Goal: Transaction & Acquisition: Purchase product/service

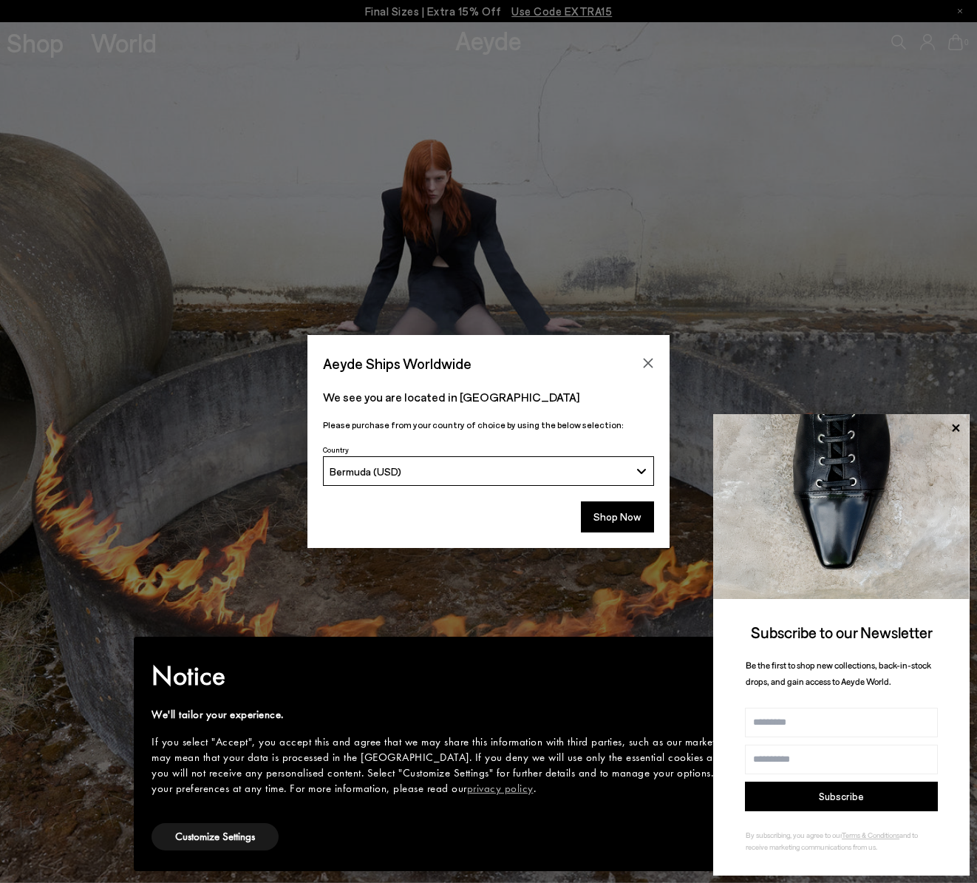
drag, startPoint x: 952, startPoint y: 428, endPoint x: 937, endPoint y: 427, distance: 14.9
click at [952, 427] on icon at bounding box center [955, 427] width 19 height 19
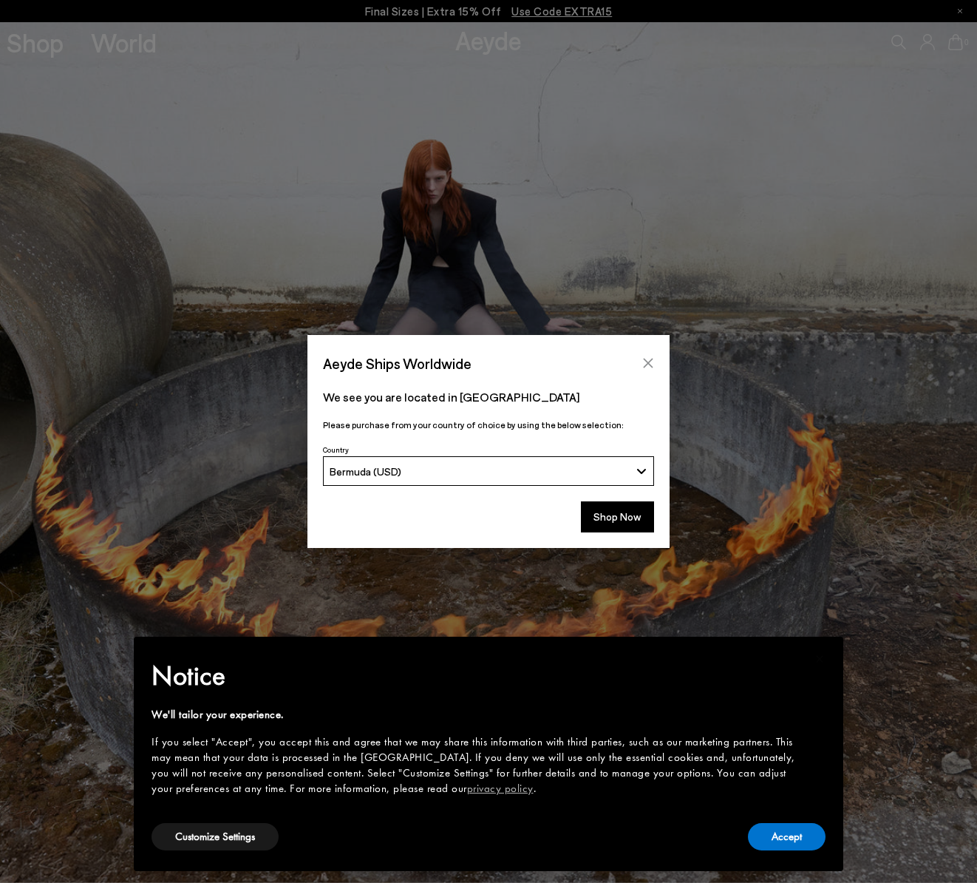
click at [645, 364] on icon "Close" at bounding box center [648, 363] width 12 height 12
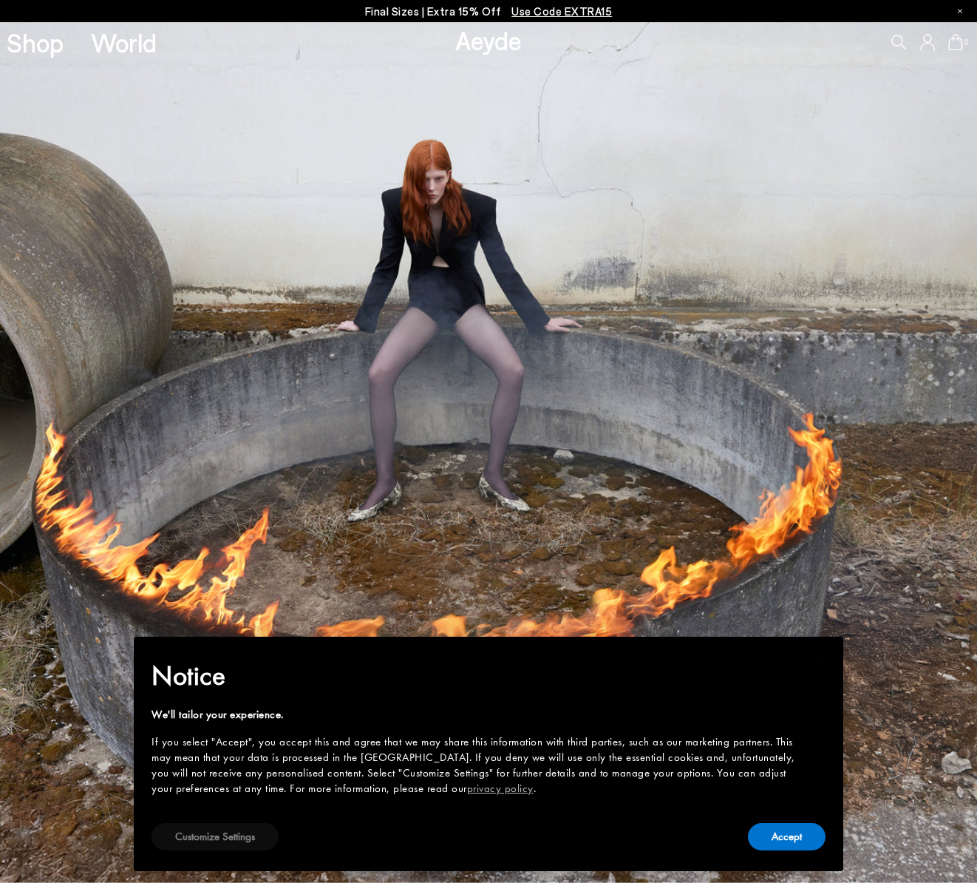
click at [217, 833] on button "Customize Settings" at bounding box center [215, 836] width 127 height 27
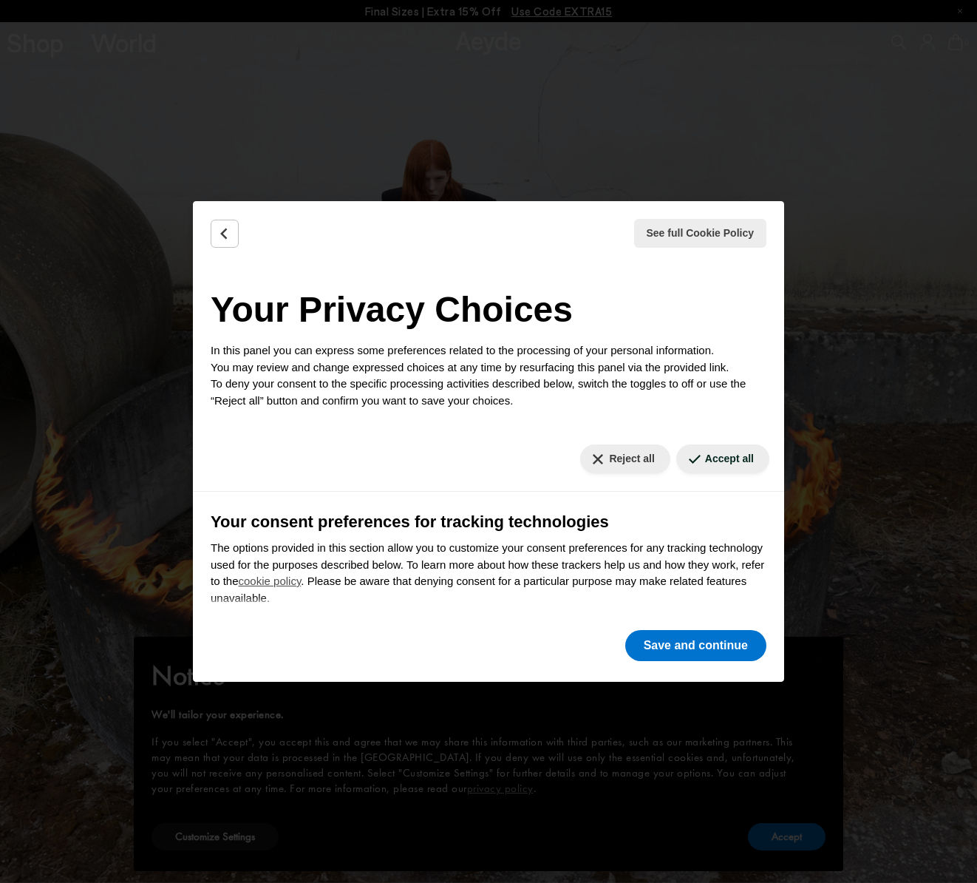
scroll to position [6, 0]
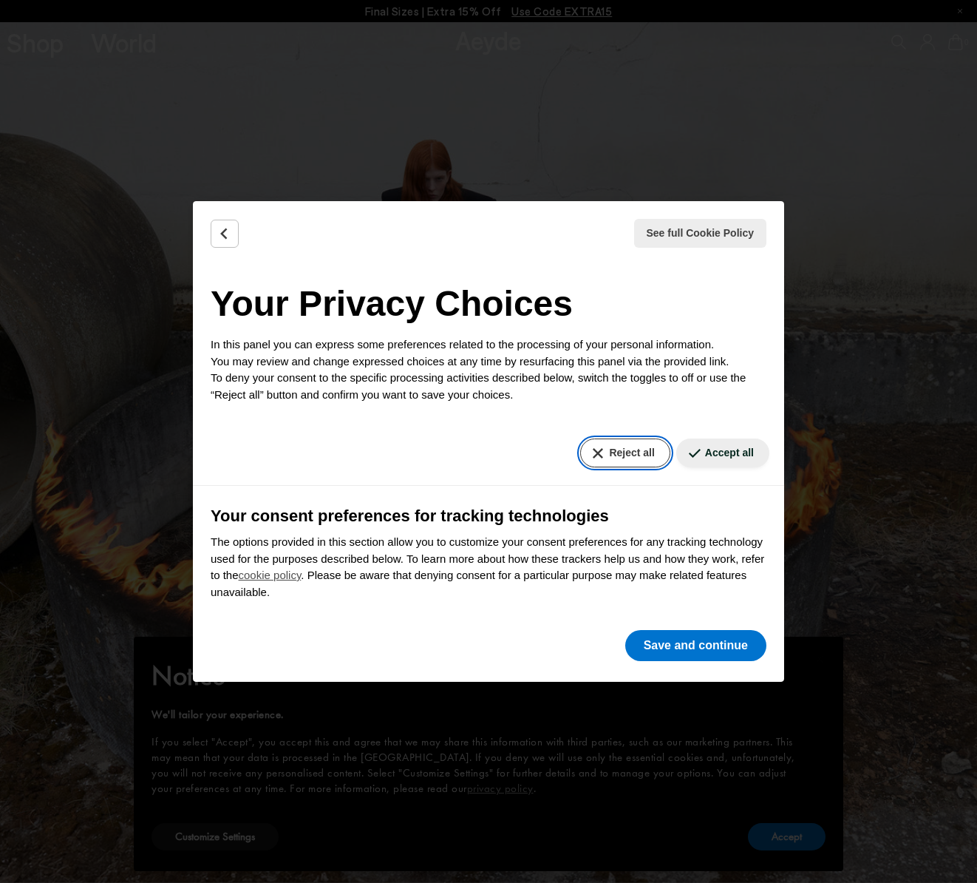
click at [626, 456] on button "Reject all" at bounding box center [624, 452] width 89 height 29
click at [229, 234] on icon "Back" at bounding box center [224, 233] width 15 height 15
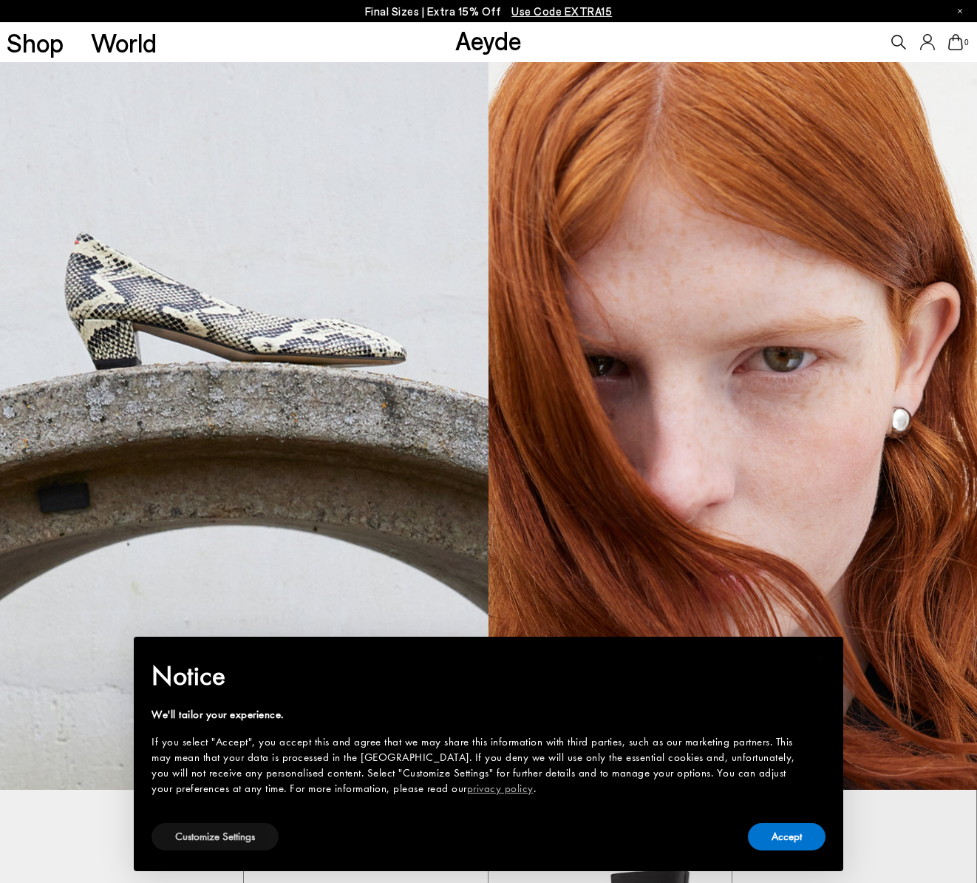
scroll to position [0, 0]
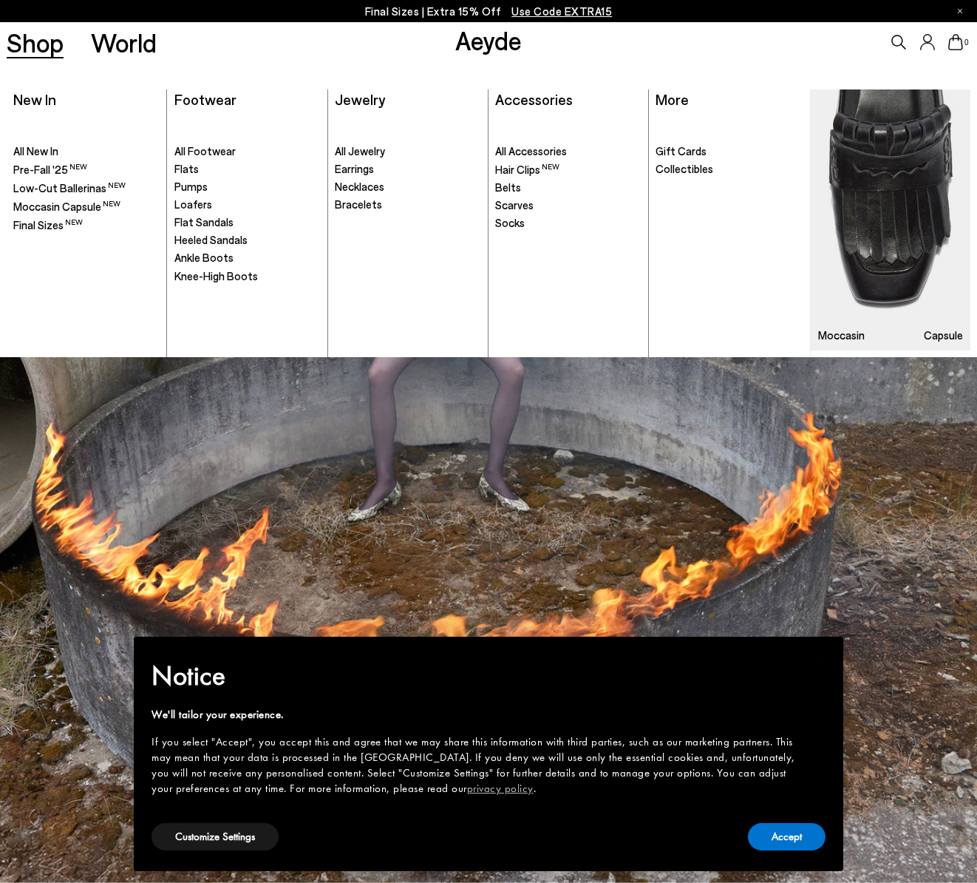
click at [38, 45] on link "Shop" at bounding box center [35, 43] width 57 height 26
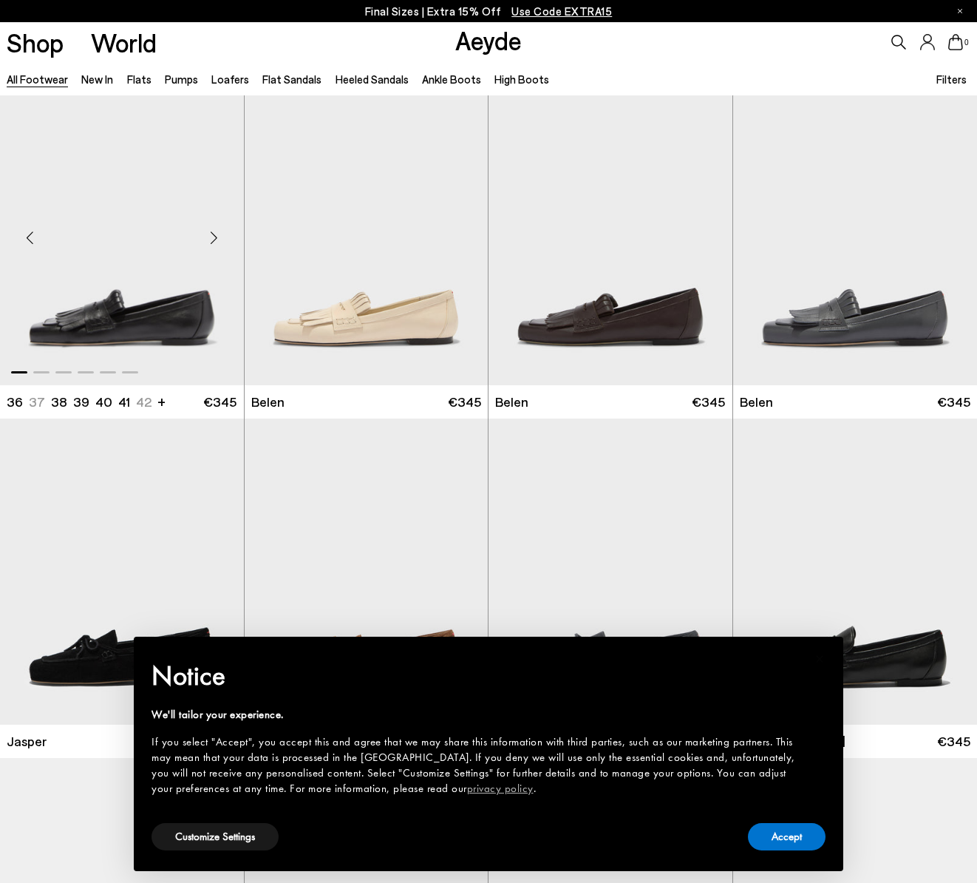
scroll to position [19, 0]
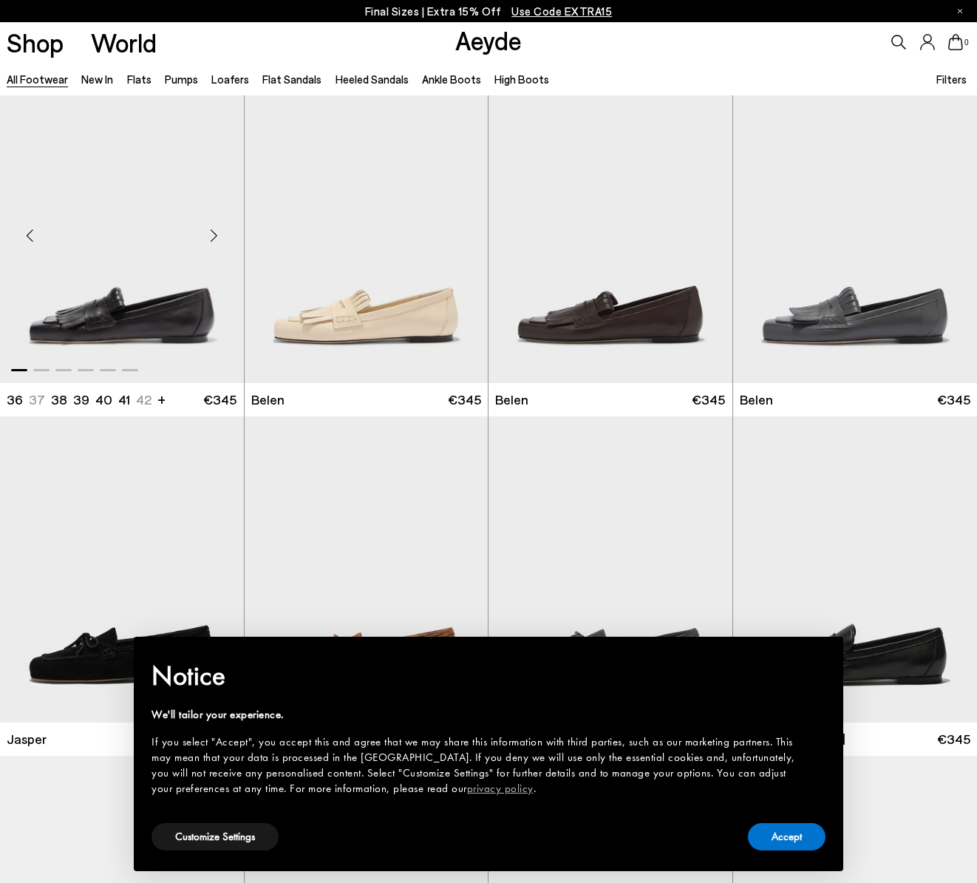
click at [212, 235] on div "Next slide" at bounding box center [214, 236] width 44 height 44
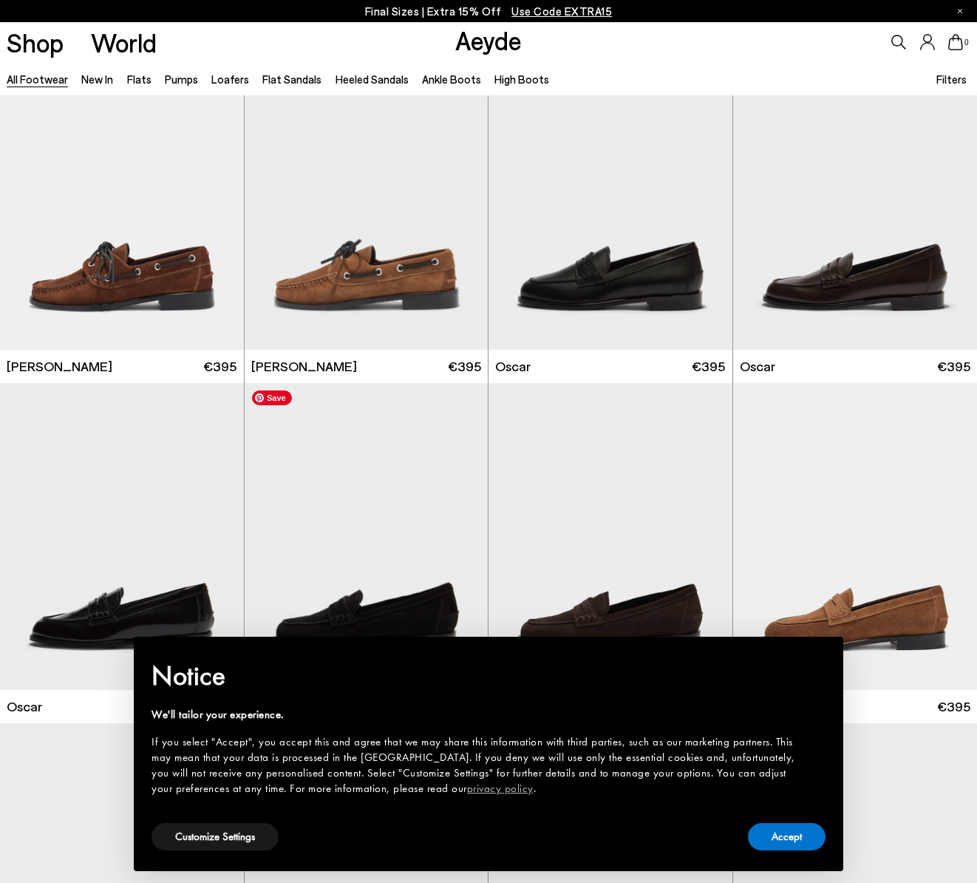
scroll to position [1736, 0]
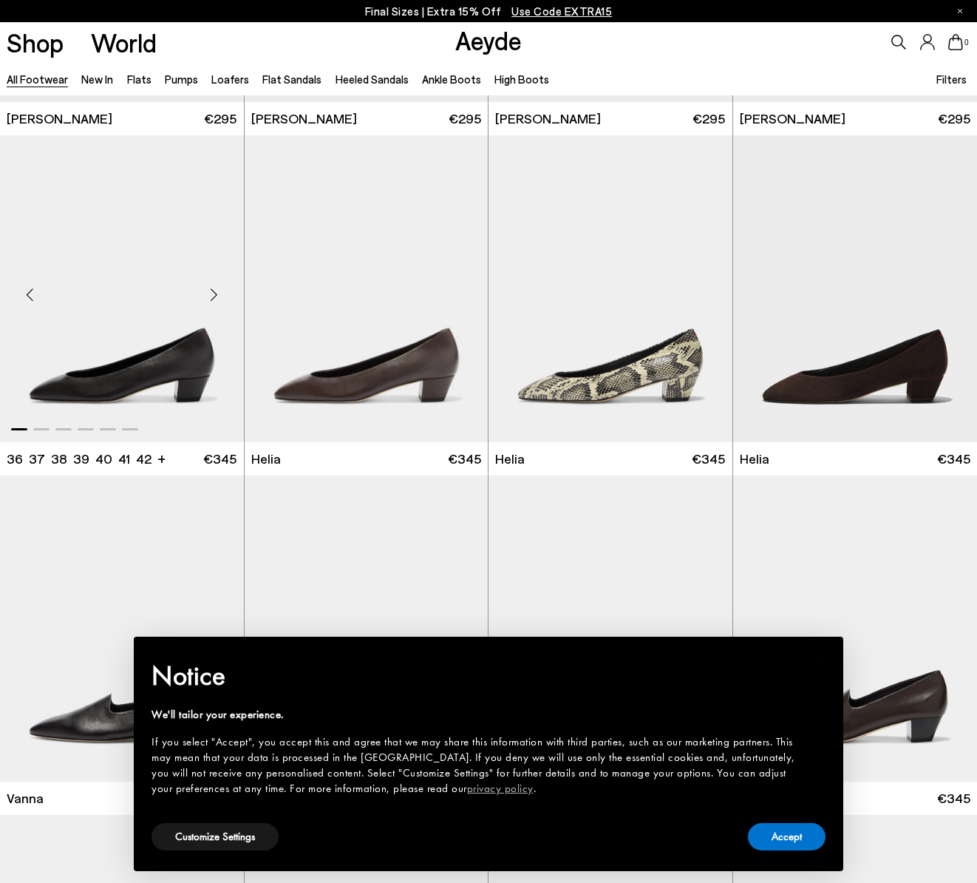
scroll to position [2337, 0]
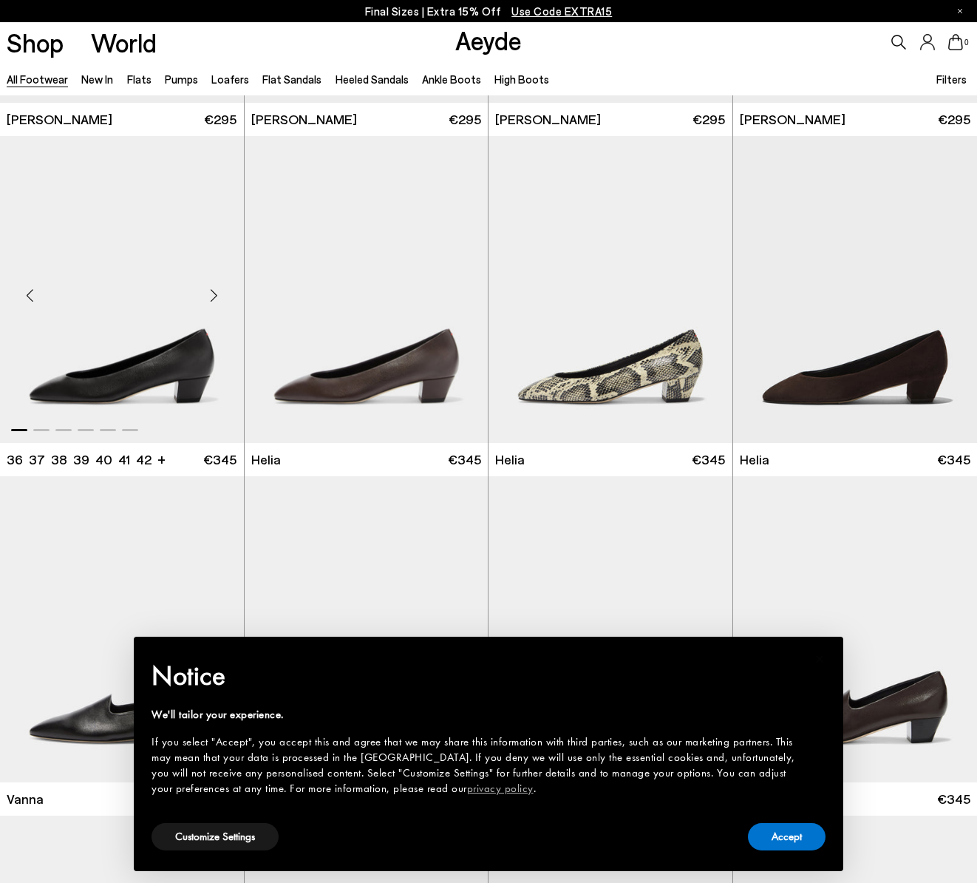
click at [217, 288] on div "Next slide" at bounding box center [214, 295] width 44 height 44
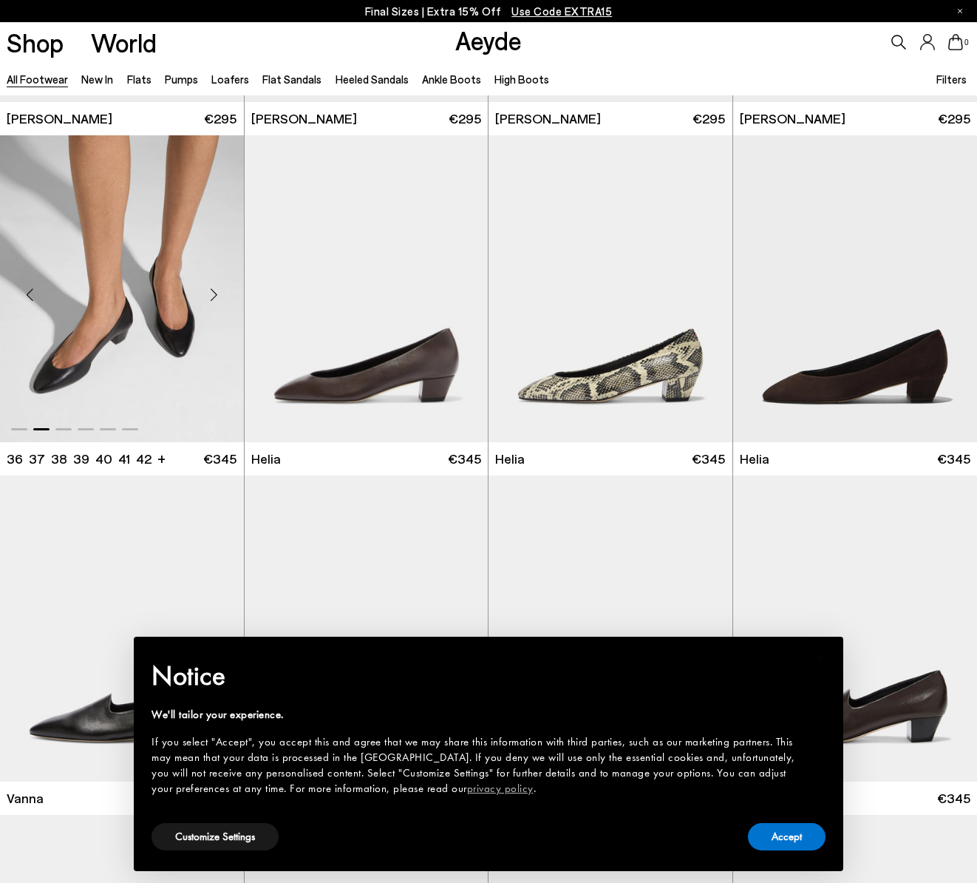
click at [214, 291] on div "Next slide" at bounding box center [214, 294] width 44 height 44
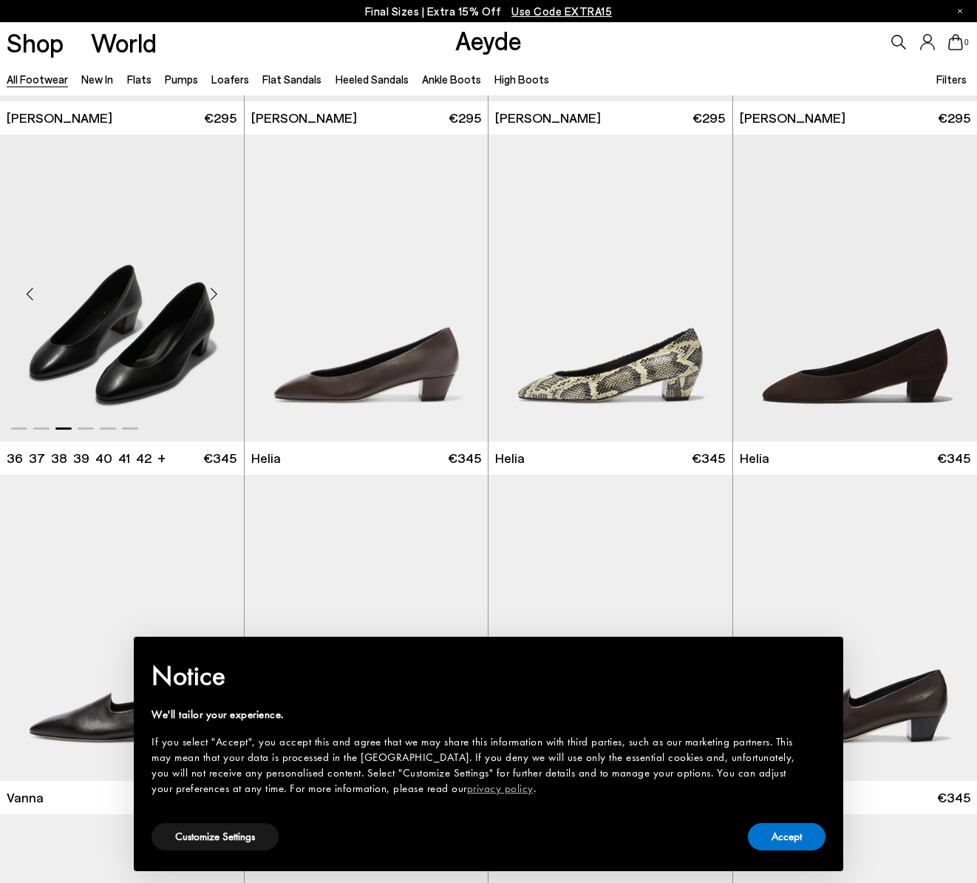
click at [214, 291] on div "Next slide" at bounding box center [214, 293] width 44 height 44
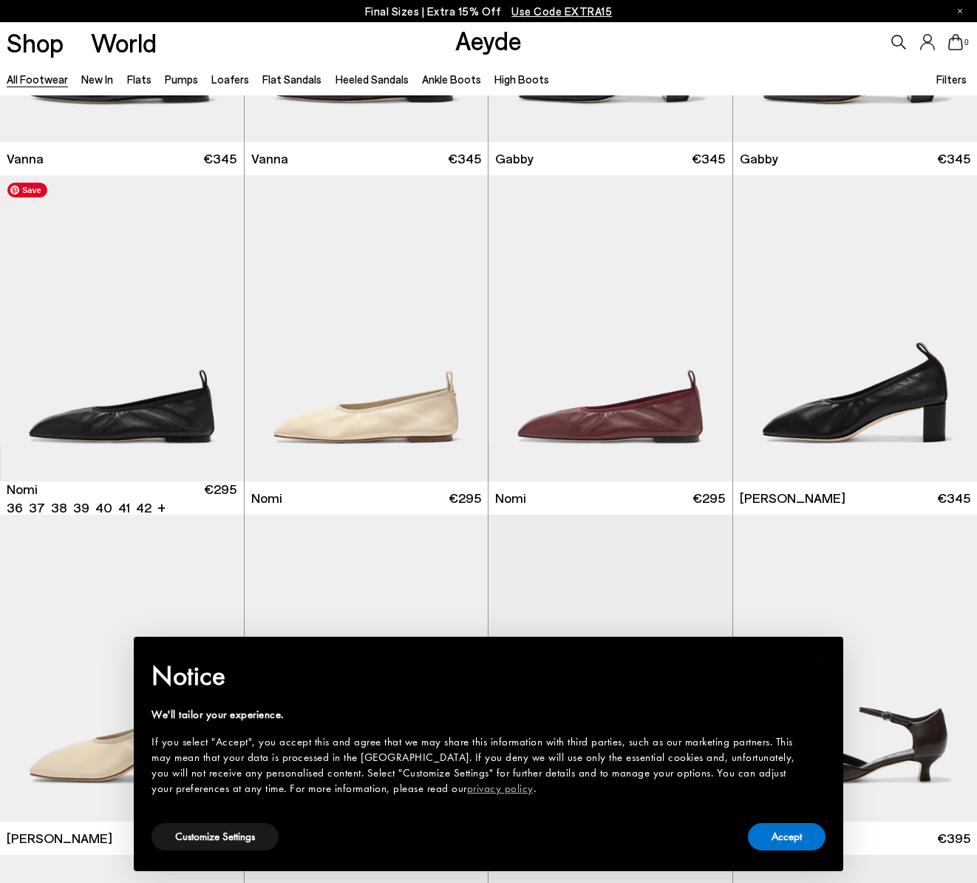
scroll to position [2992, 0]
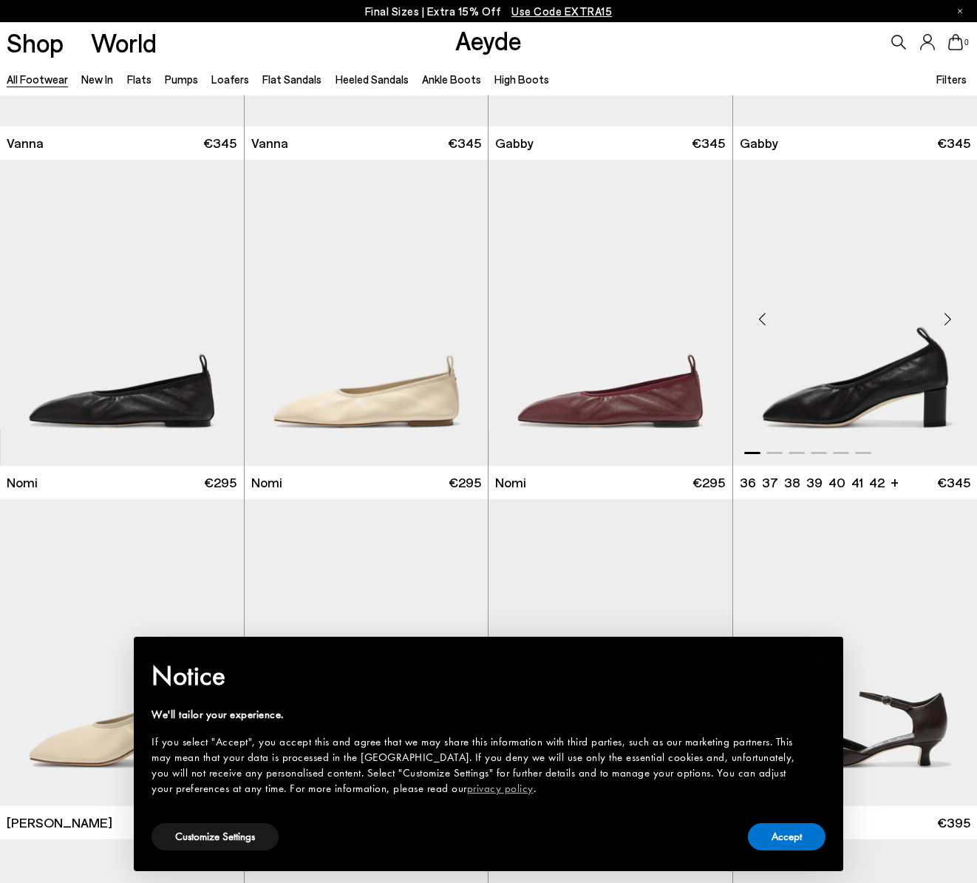
click at [944, 317] on div "Next slide" at bounding box center [948, 318] width 44 height 44
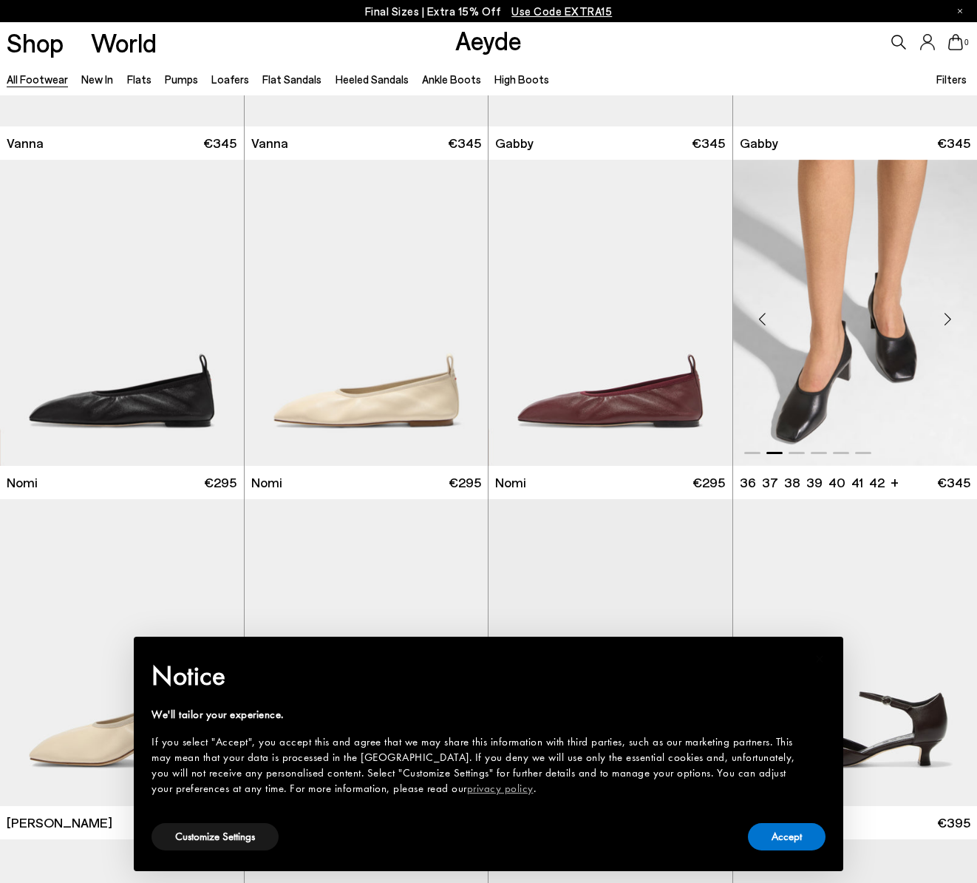
click at [944, 317] on div "Next slide" at bounding box center [948, 318] width 44 height 44
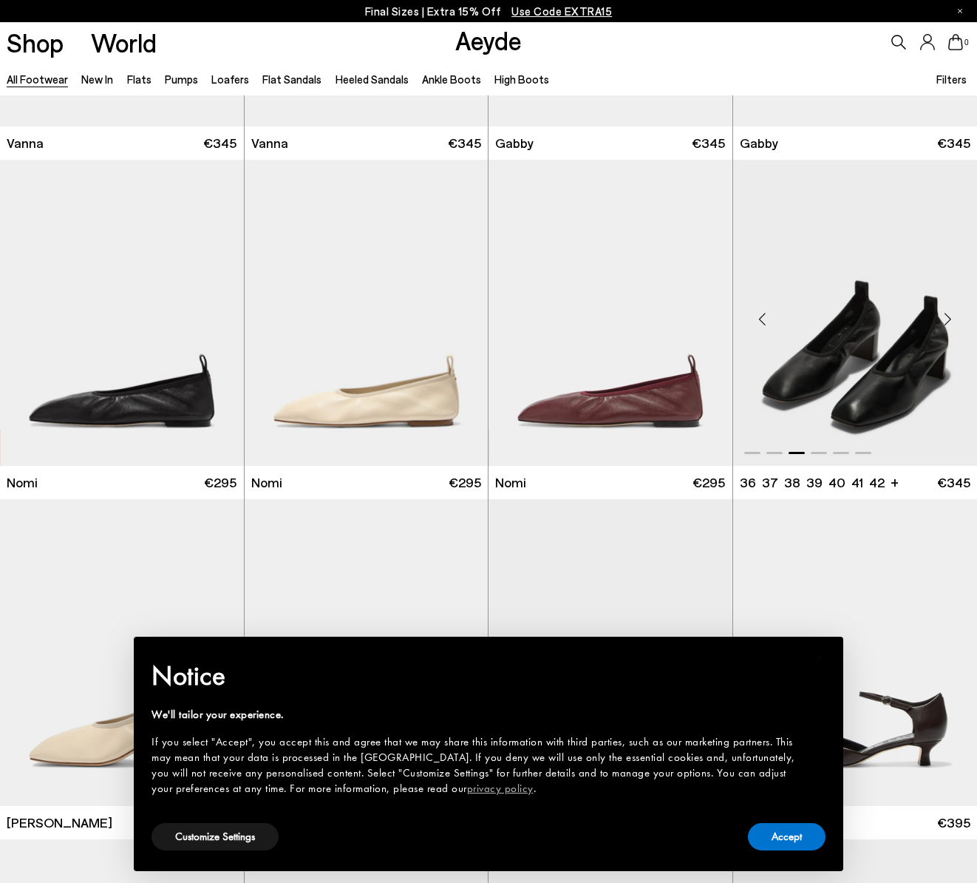
click at [944, 317] on div "Next slide" at bounding box center [948, 318] width 44 height 44
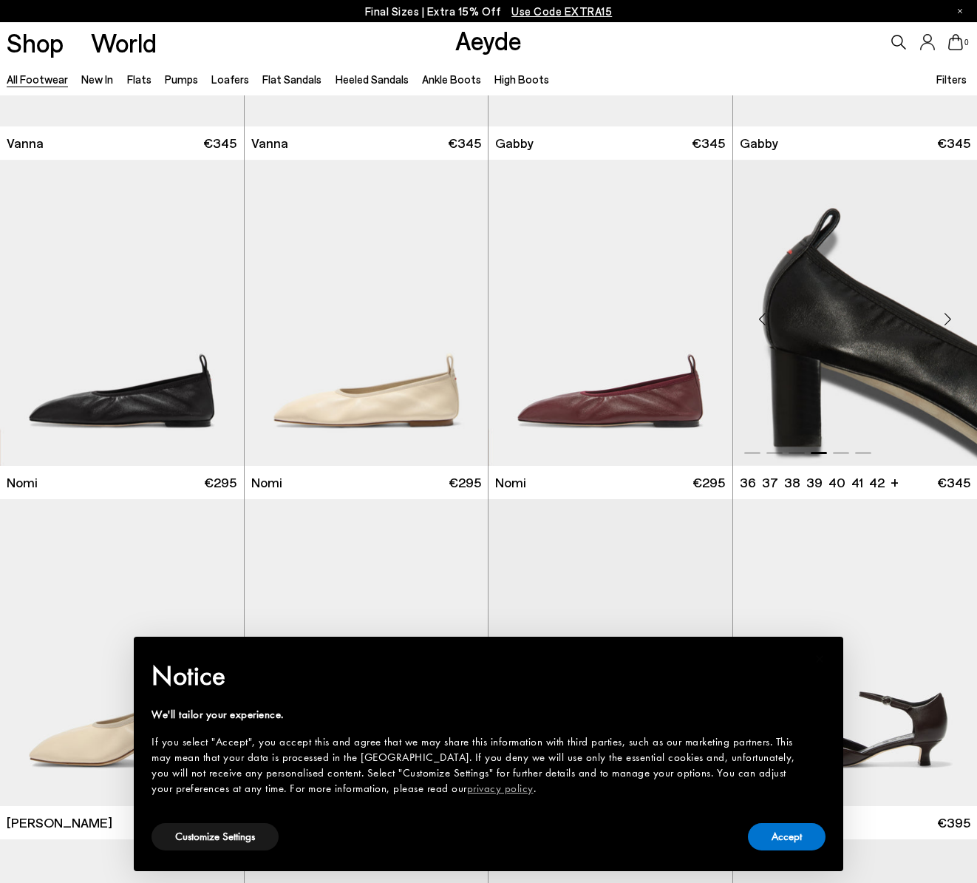
click at [944, 317] on div "Next slide" at bounding box center [948, 318] width 44 height 44
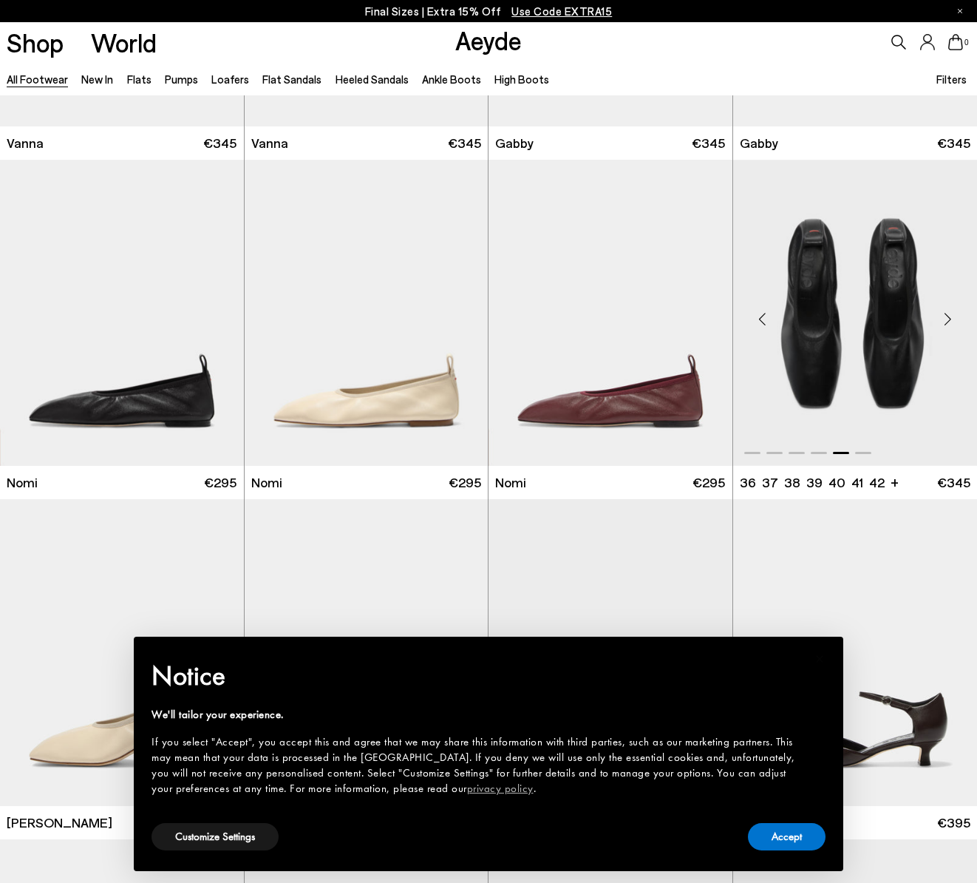
click at [944, 317] on div "Next slide" at bounding box center [948, 318] width 44 height 44
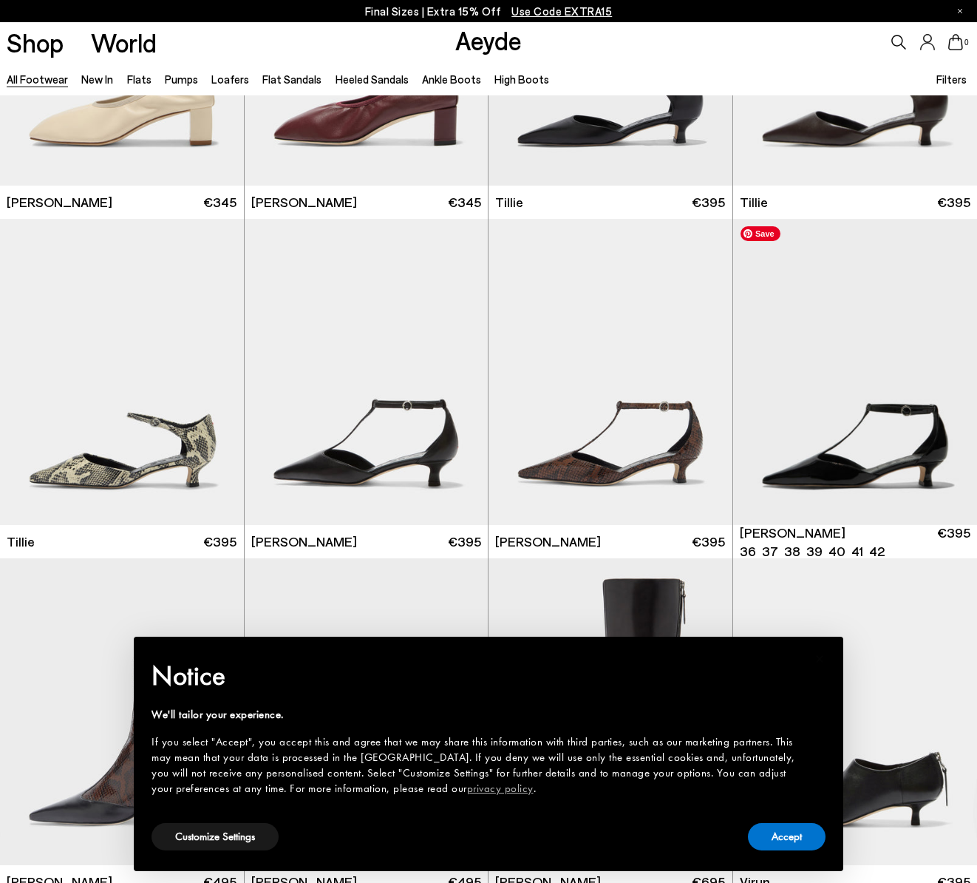
scroll to position [3686, 0]
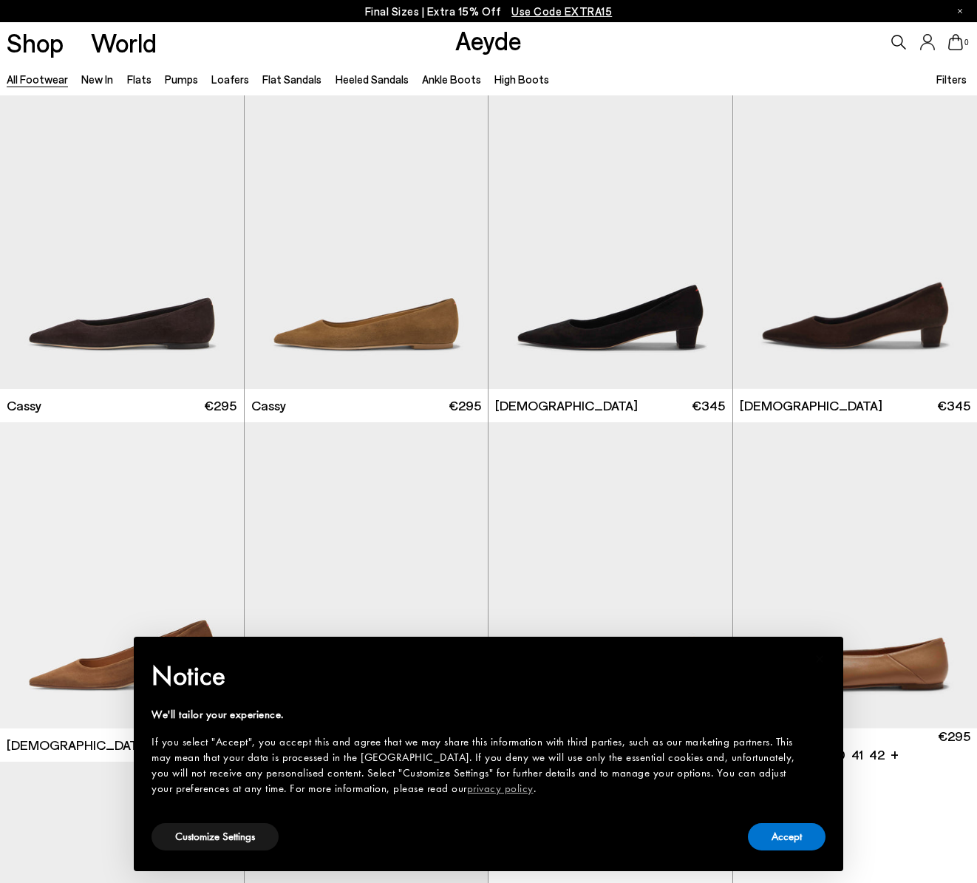
scroll to position [5420, 0]
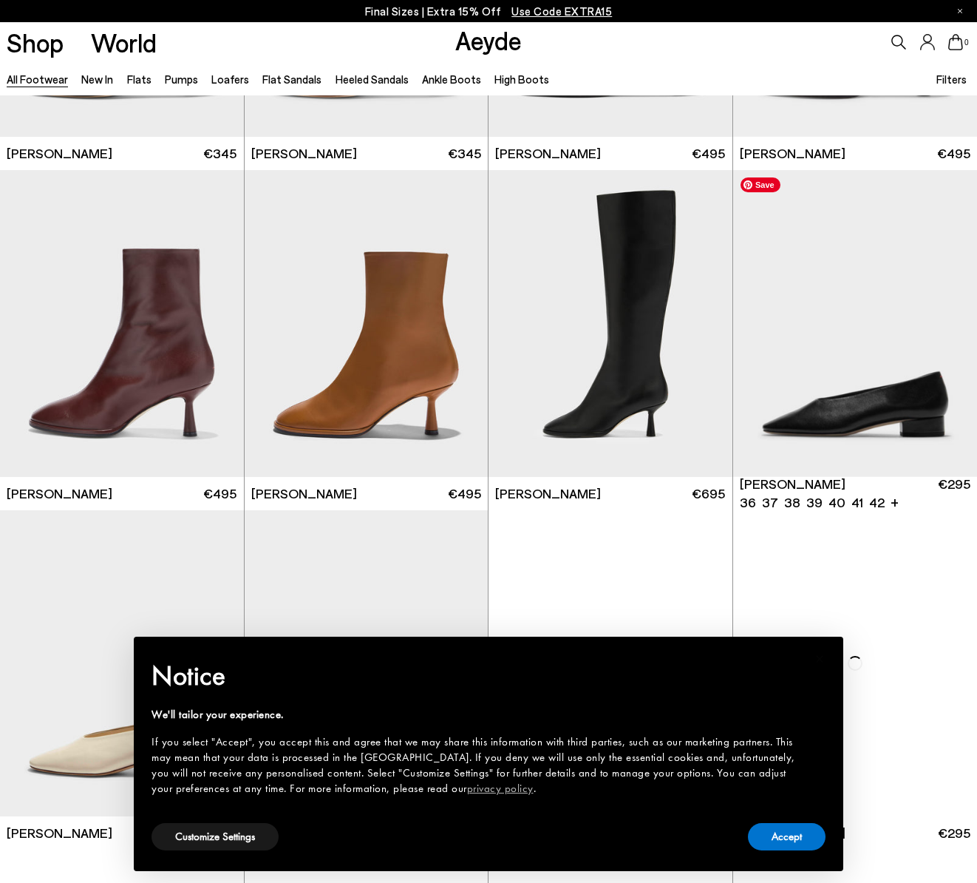
scroll to position [6732, 0]
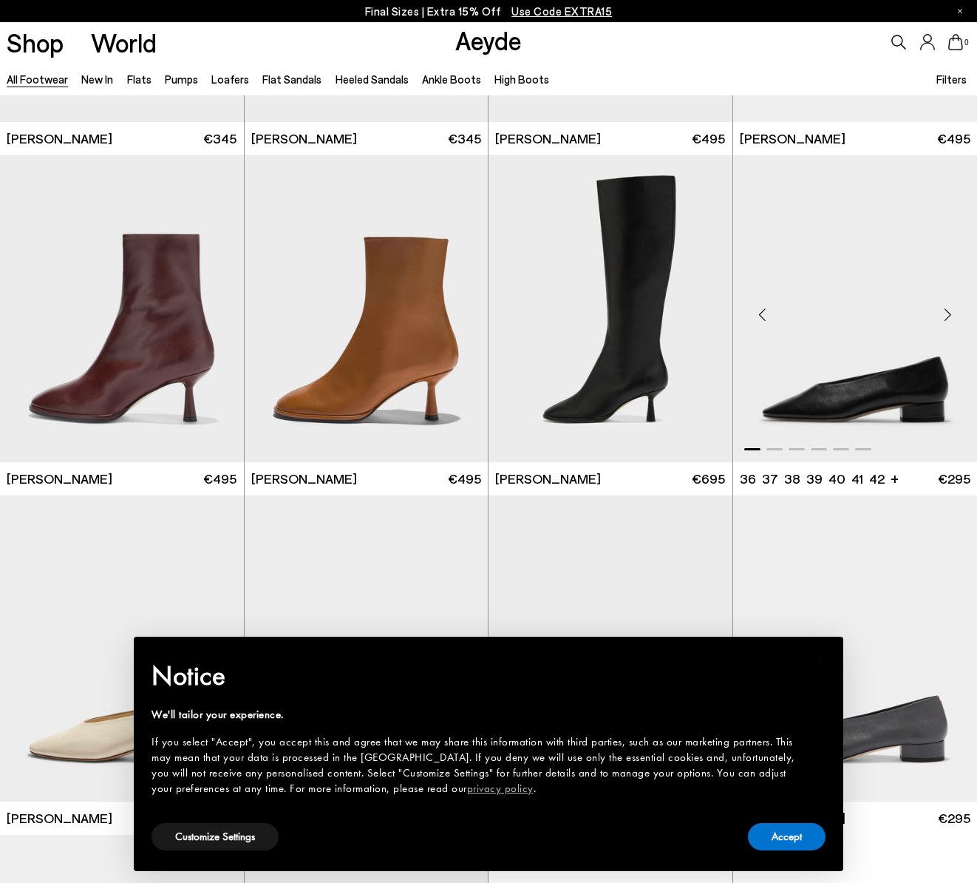
click at [943, 318] on div "Next slide" at bounding box center [948, 315] width 44 height 44
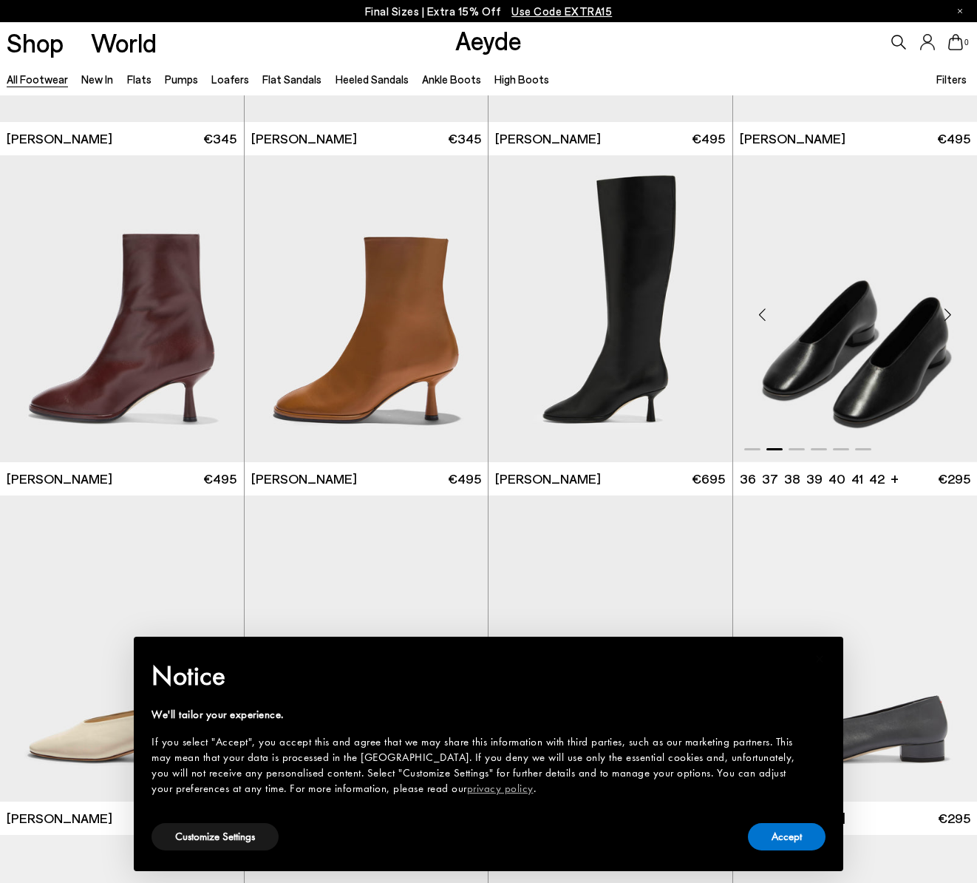
click at [943, 318] on div "Next slide" at bounding box center [948, 315] width 44 height 44
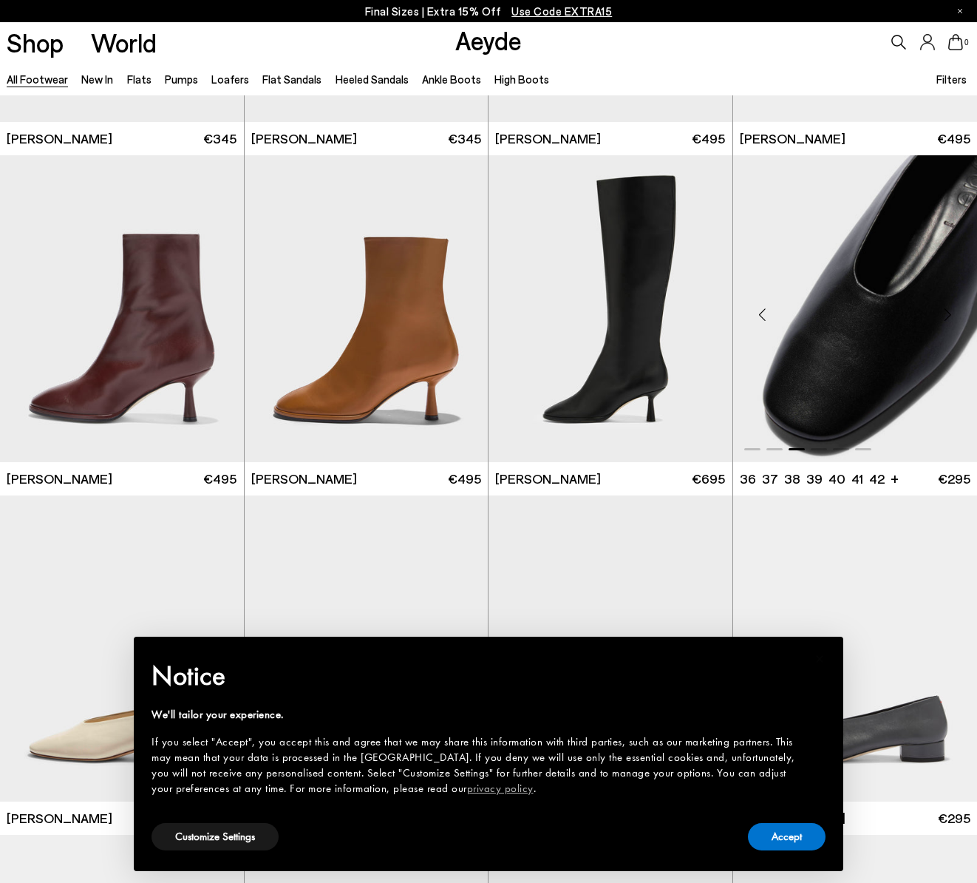
click at [943, 318] on div "Next slide" at bounding box center [948, 315] width 44 height 44
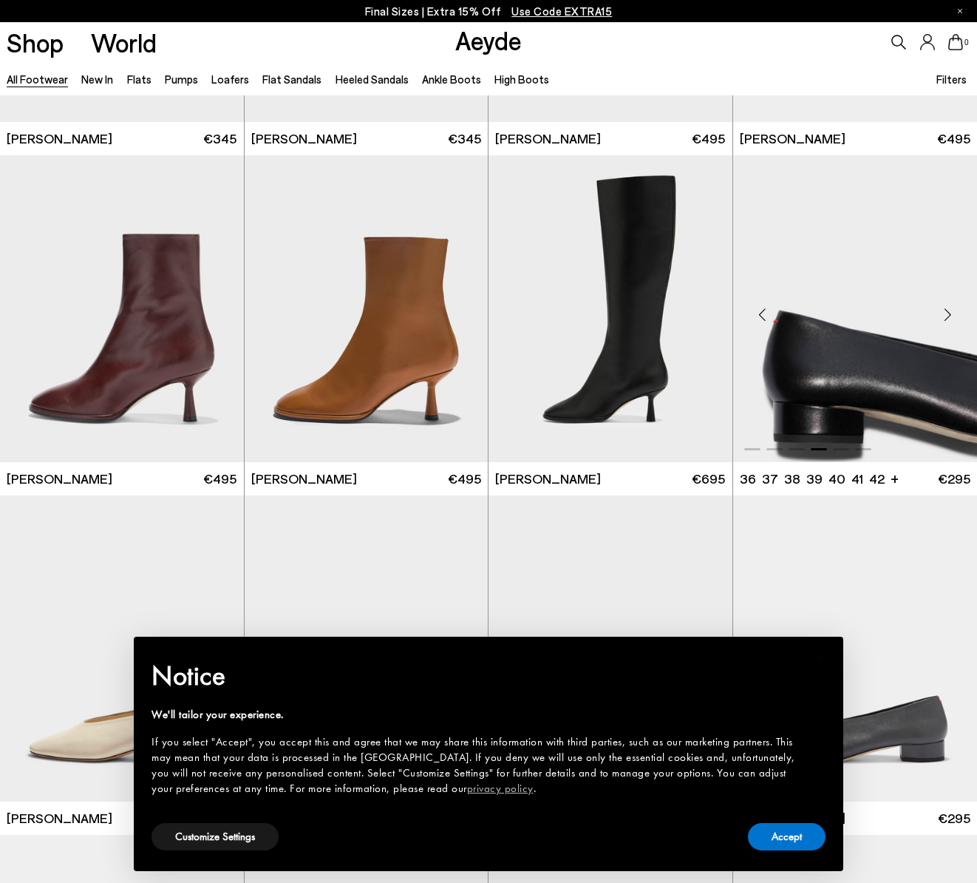
click at [943, 318] on div "Next slide" at bounding box center [948, 315] width 44 height 44
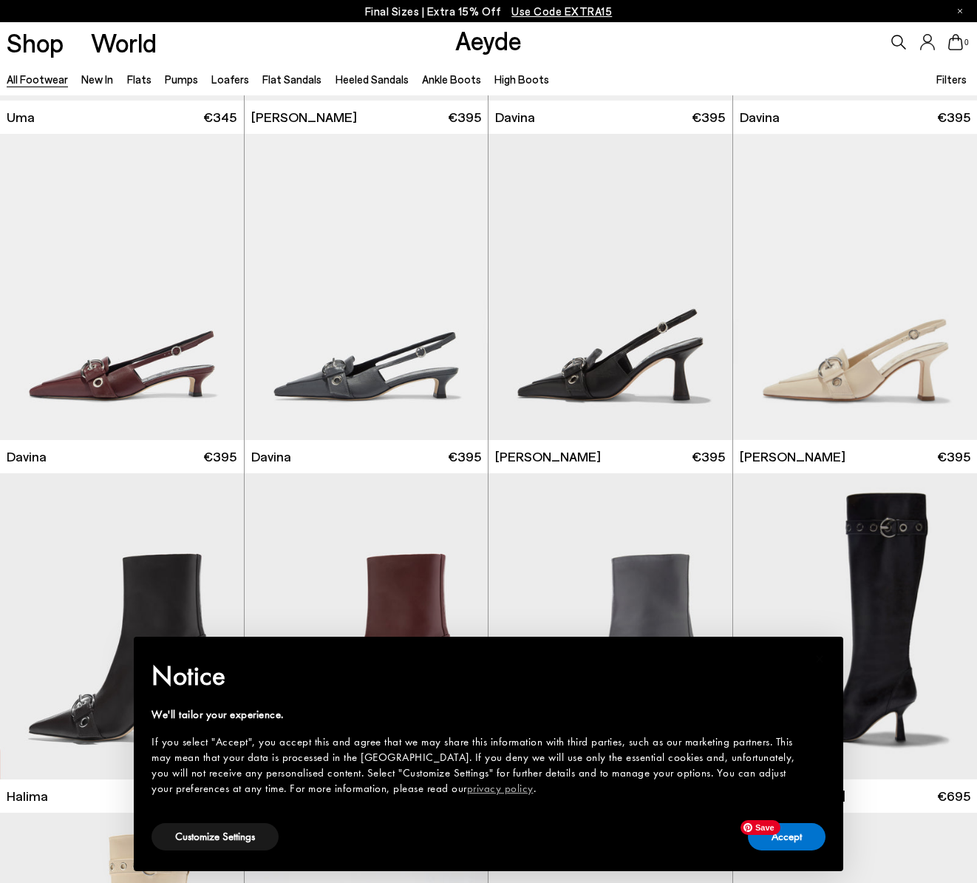
scroll to position [8881, 0]
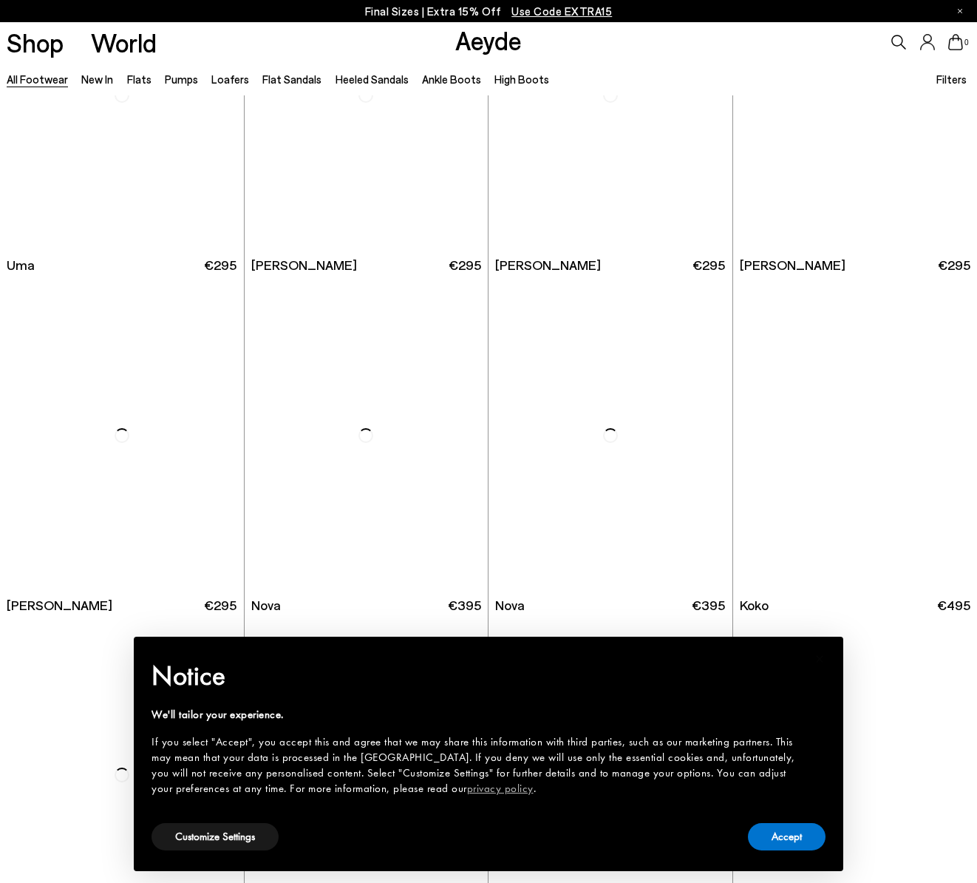
scroll to position [11018, 0]
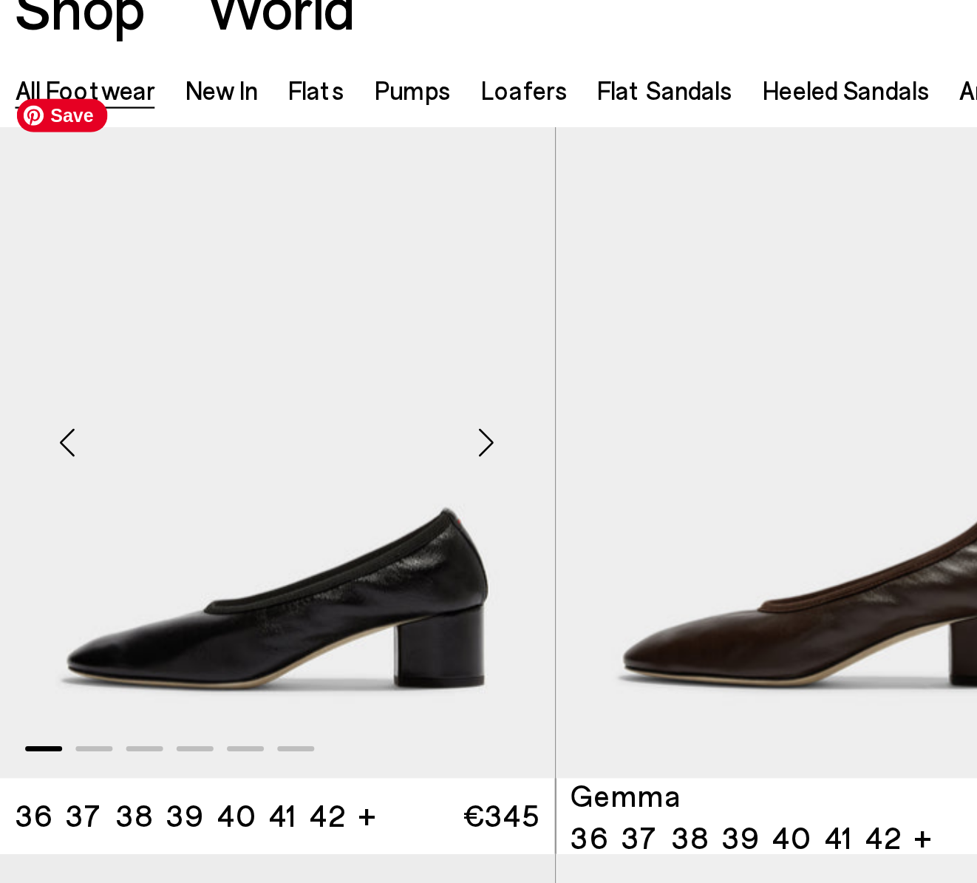
scroll to position [12779, 0]
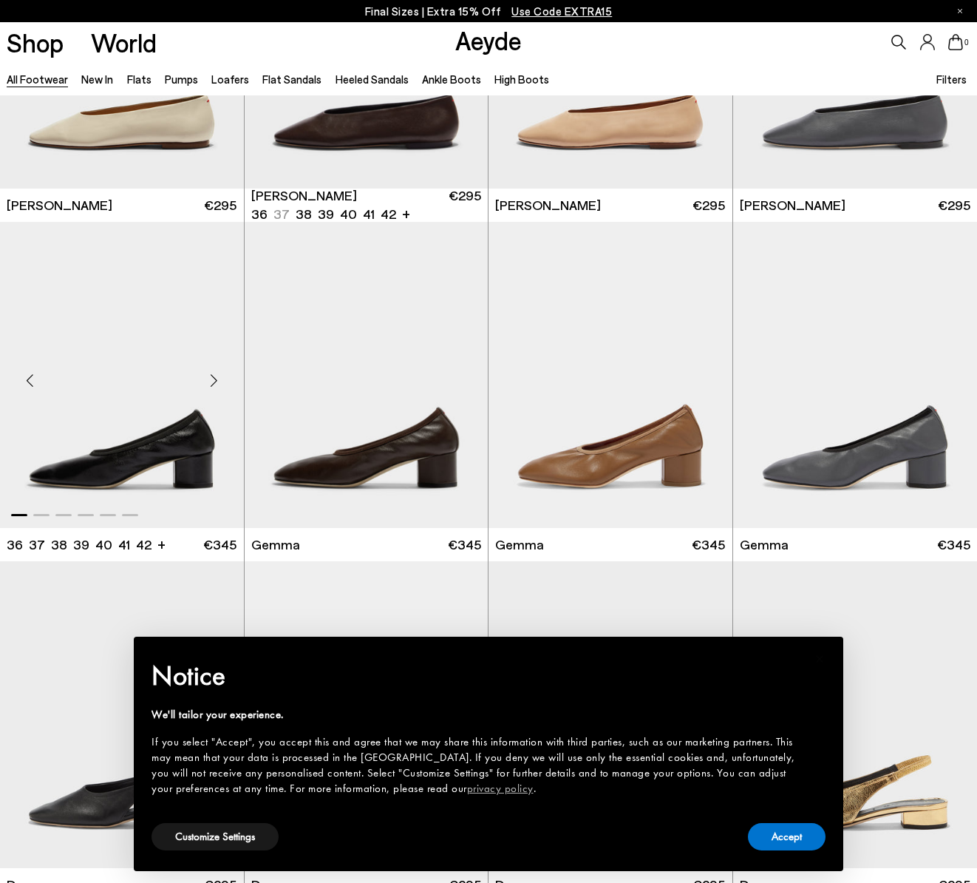
click at [219, 379] on div "Next slide" at bounding box center [214, 381] width 44 height 44
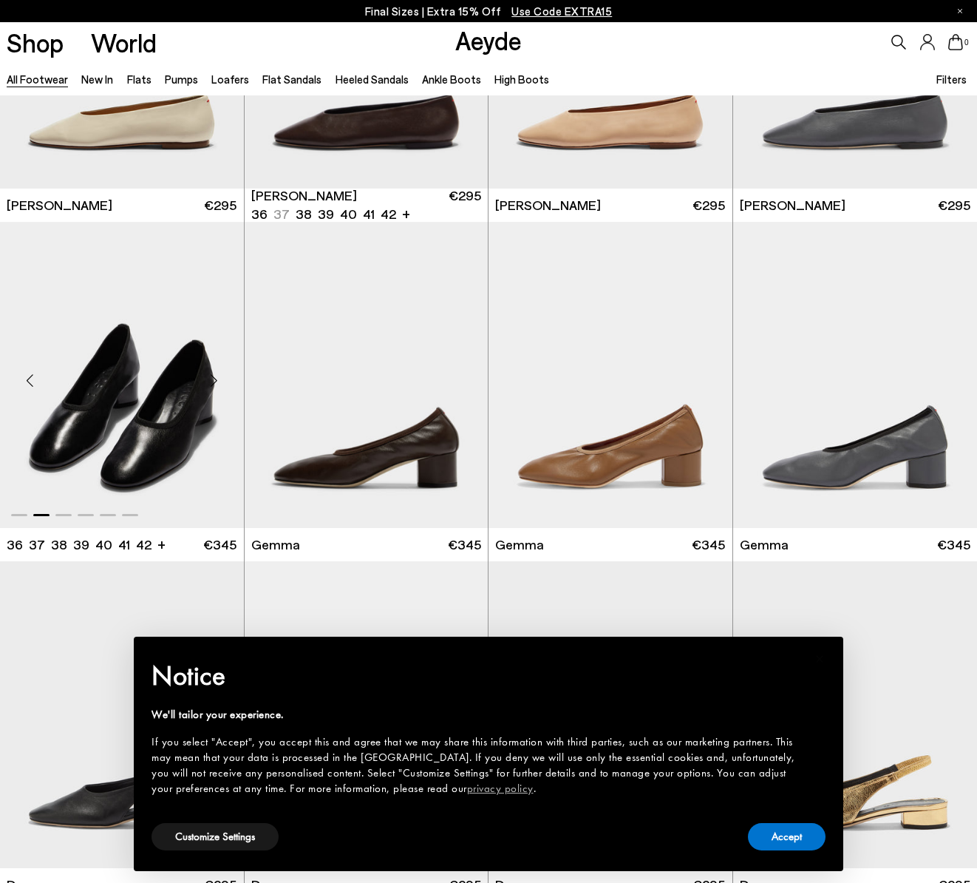
click at [219, 379] on div "Next slide" at bounding box center [214, 381] width 44 height 44
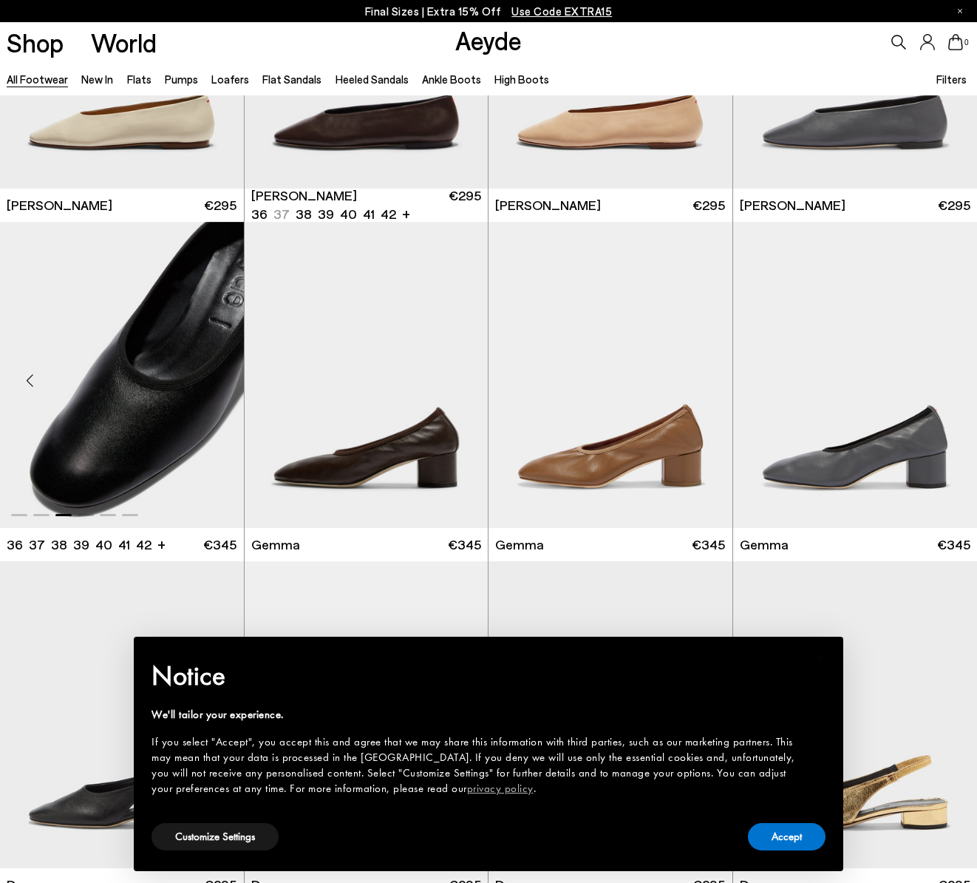
click at [219, 379] on div "Next slide" at bounding box center [214, 381] width 44 height 44
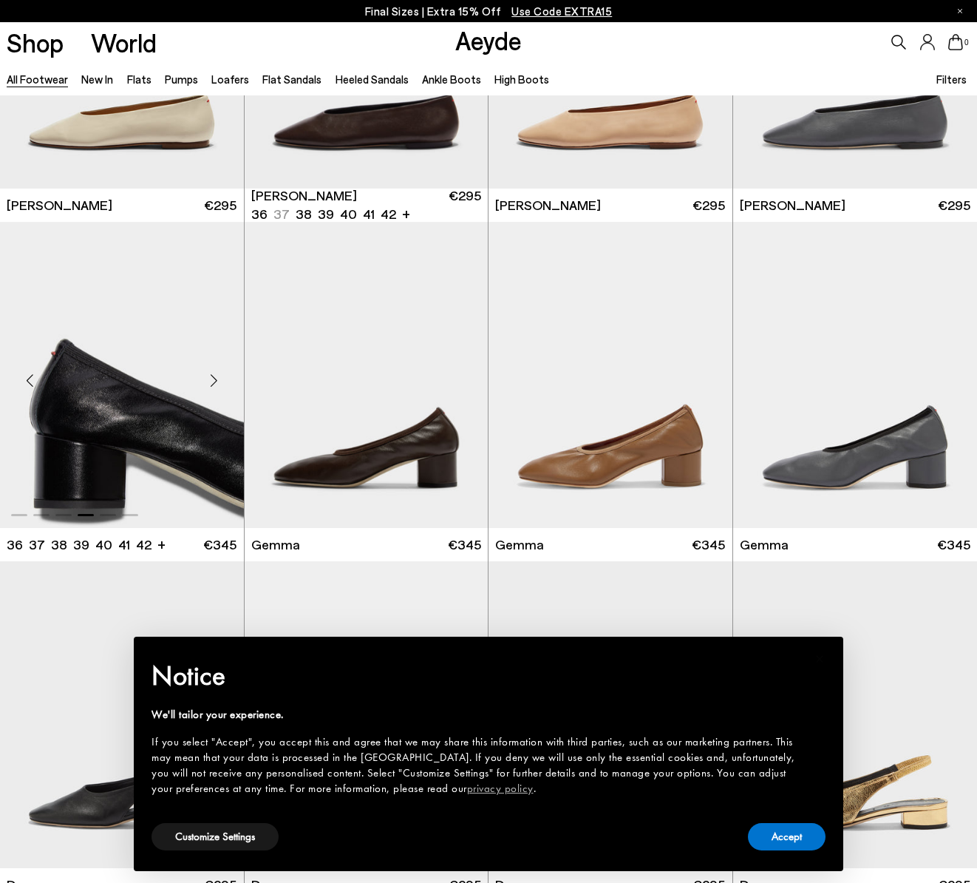
click at [219, 379] on div "Next slide" at bounding box center [214, 381] width 44 height 44
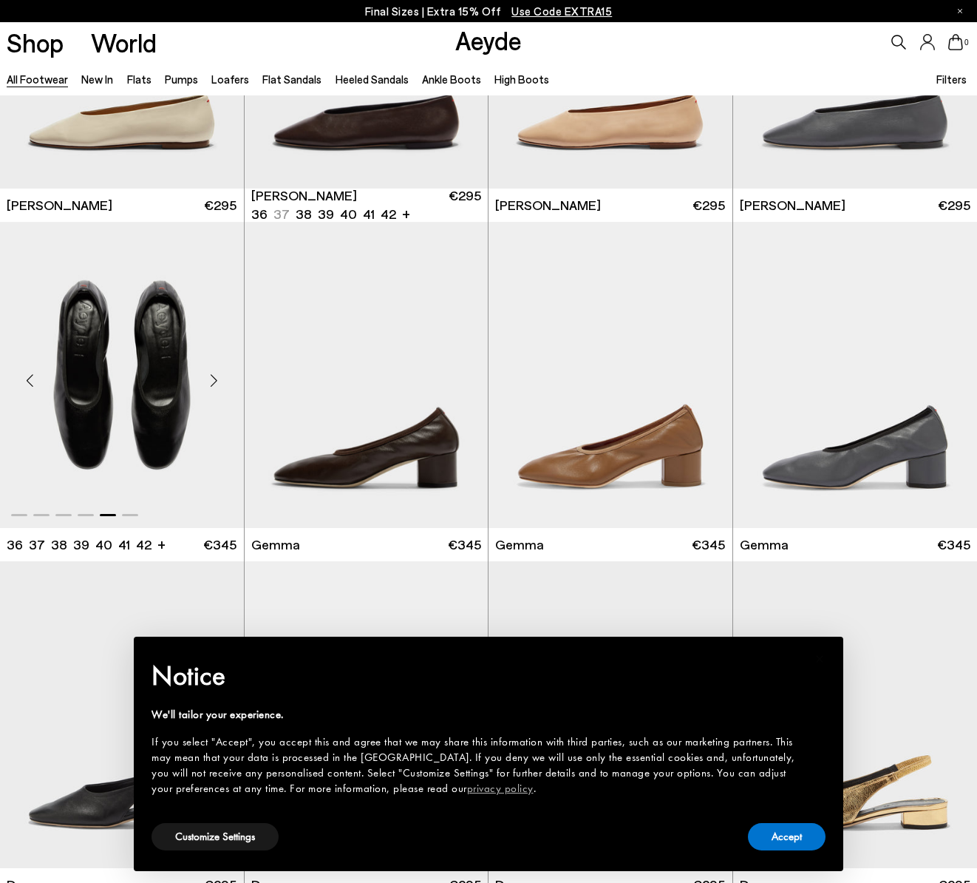
click at [219, 379] on div "Next slide" at bounding box center [214, 381] width 44 height 44
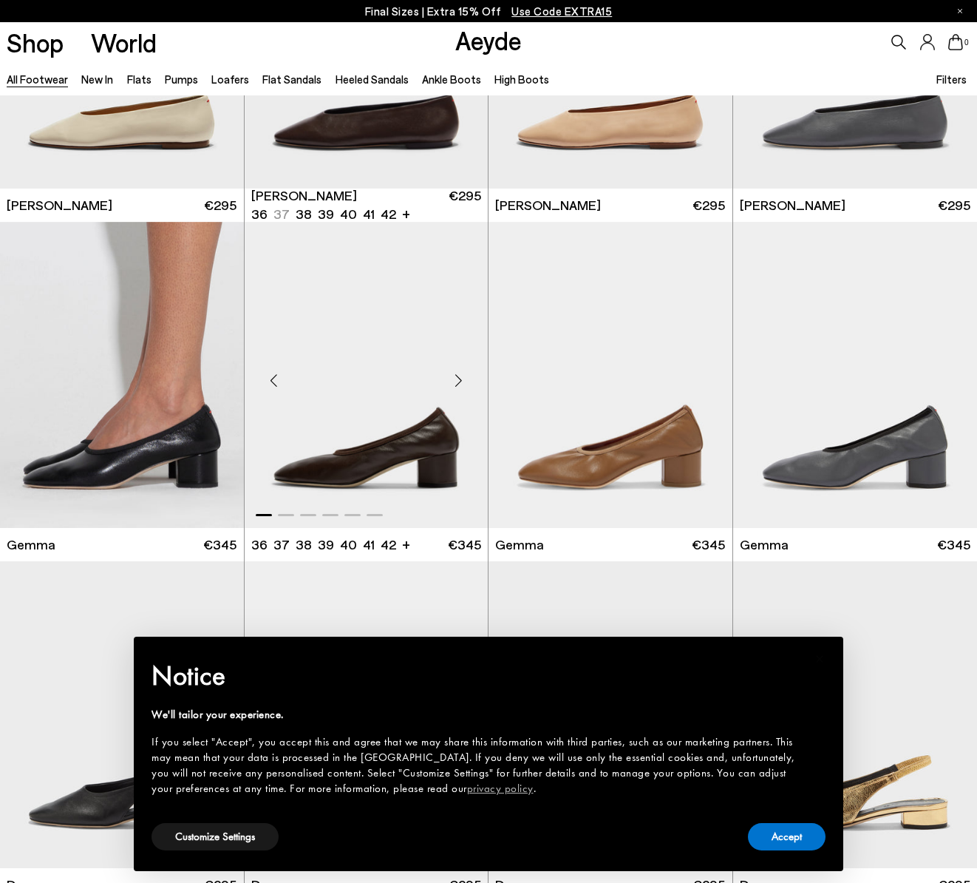
click at [460, 380] on div "Next slide" at bounding box center [458, 381] width 44 height 44
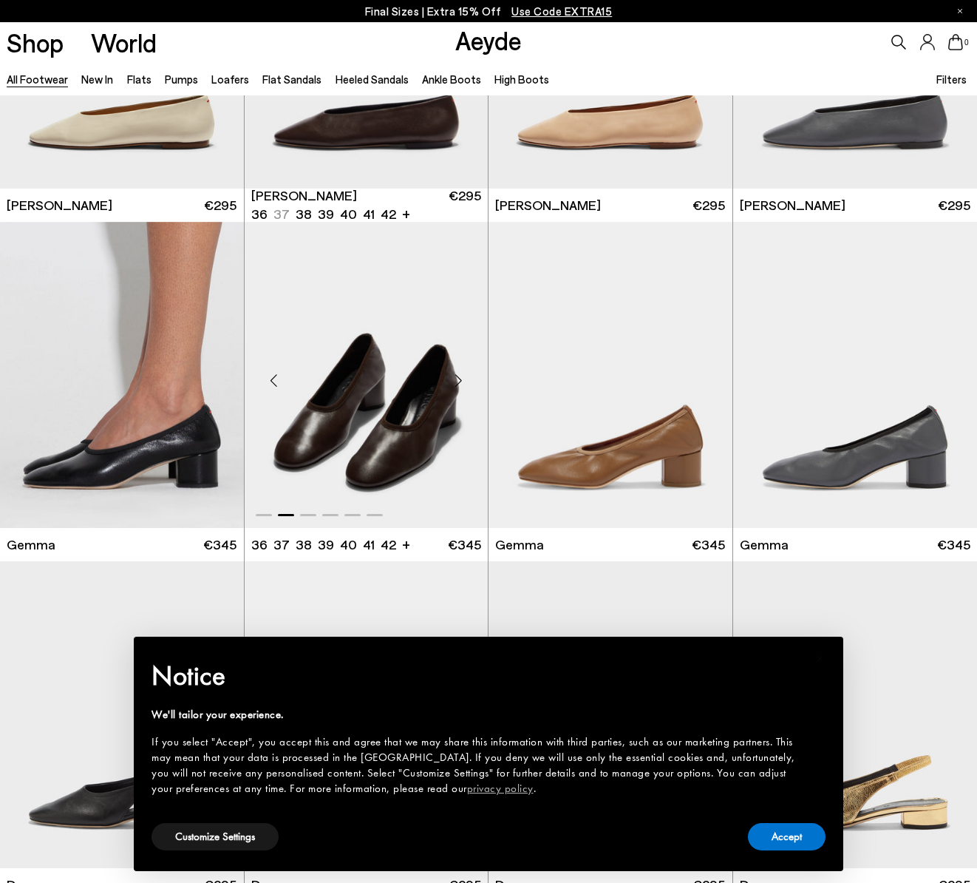
click at [460, 380] on div "Next slide" at bounding box center [458, 381] width 44 height 44
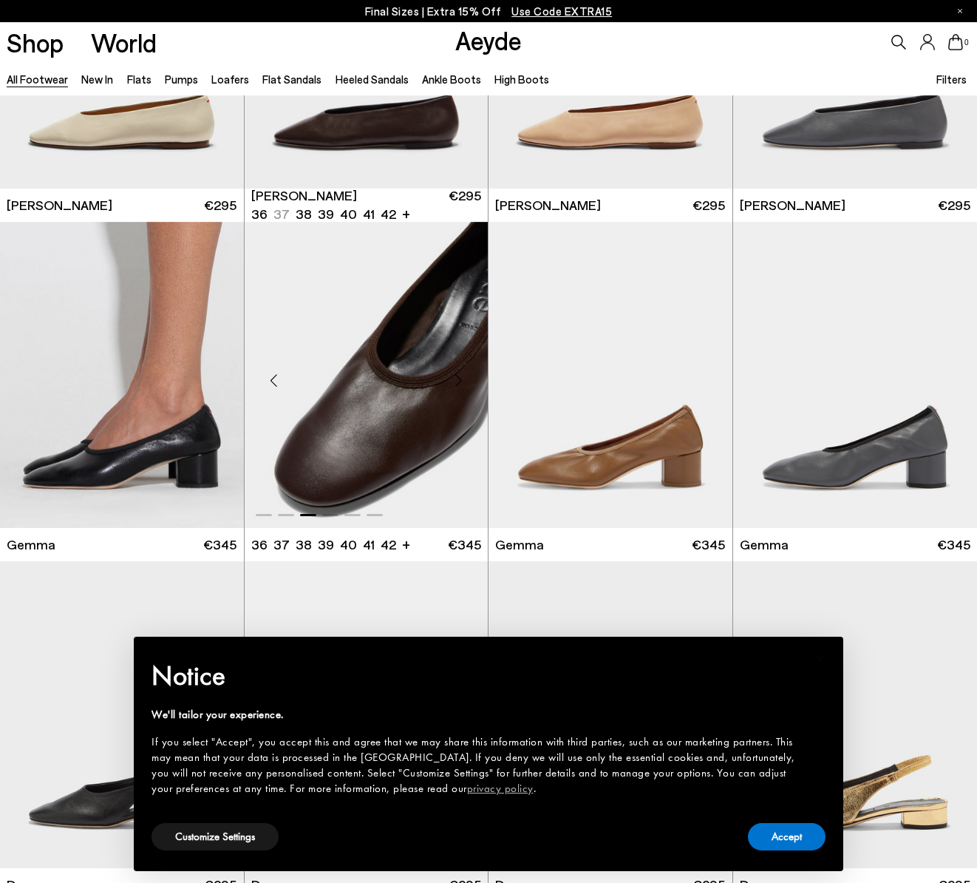
click at [460, 380] on div "Next slide" at bounding box center [458, 381] width 44 height 44
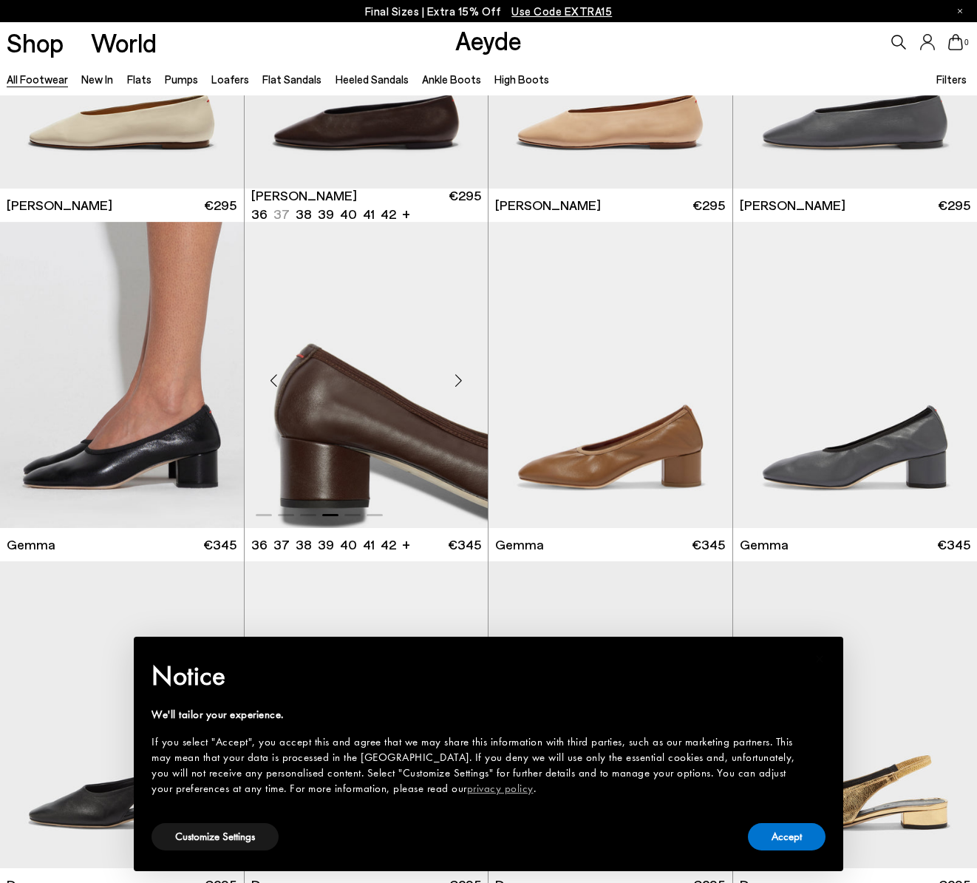
click at [460, 380] on div "Next slide" at bounding box center [458, 381] width 44 height 44
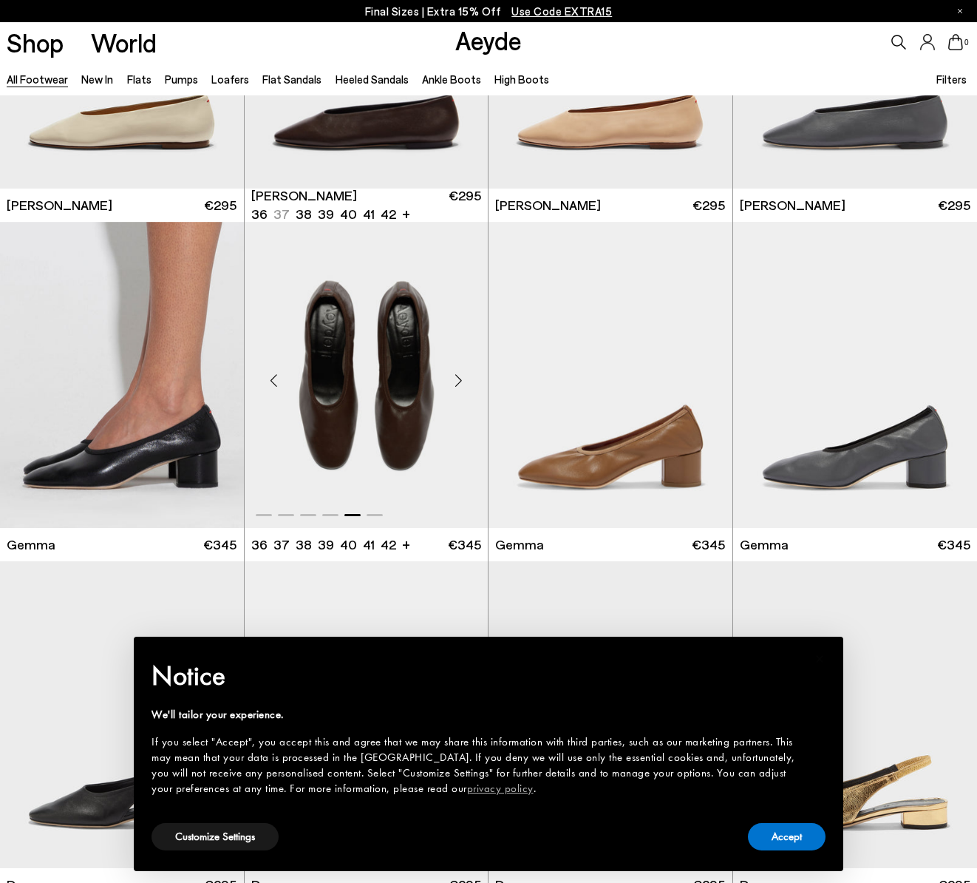
click at [460, 380] on div "Next slide" at bounding box center [458, 381] width 44 height 44
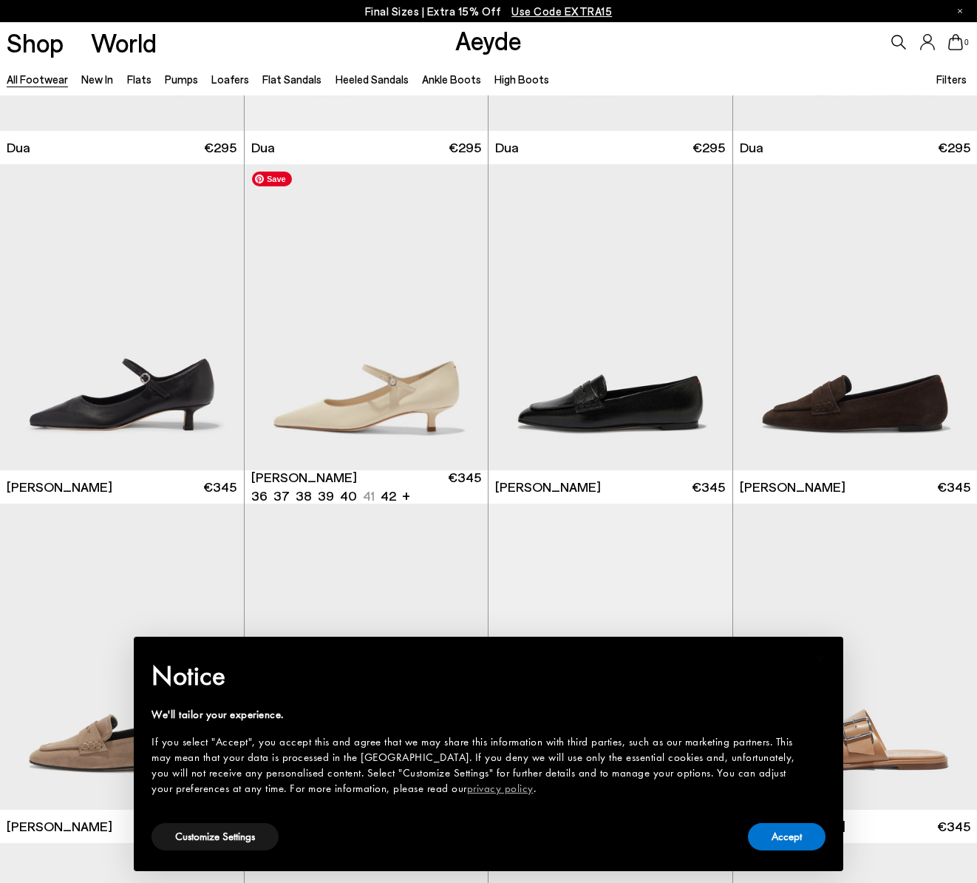
scroll to position [13868, 0]
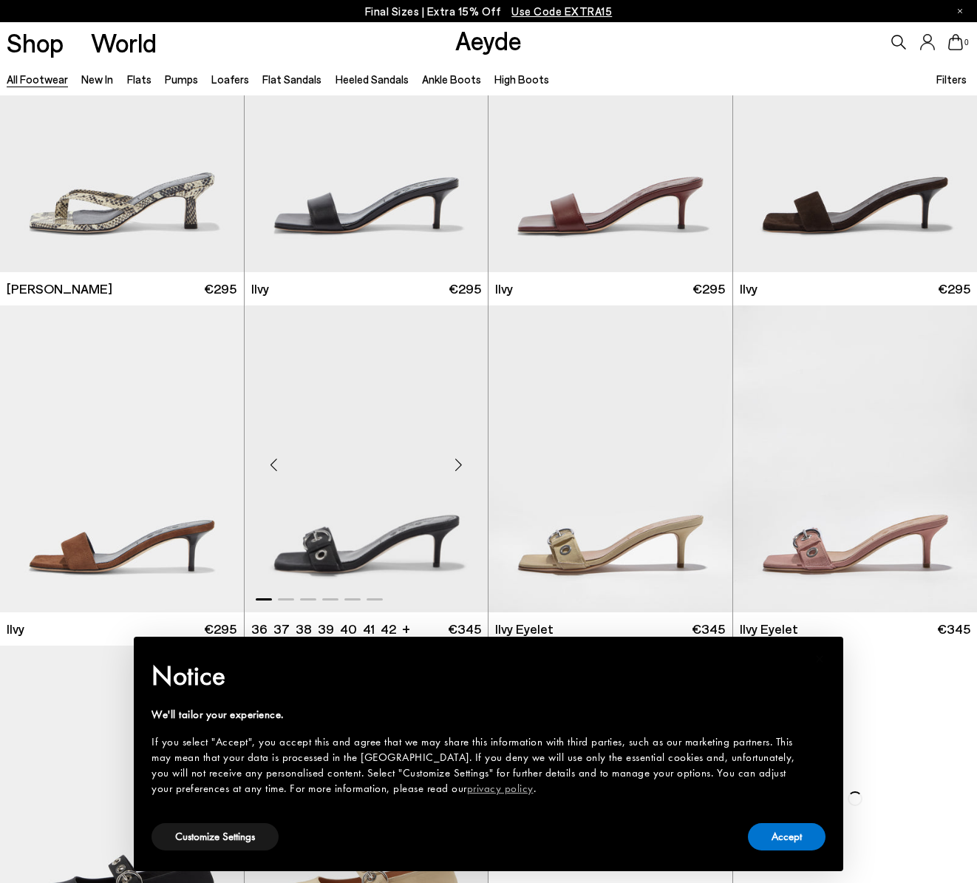
scroll to position [15345, 0]
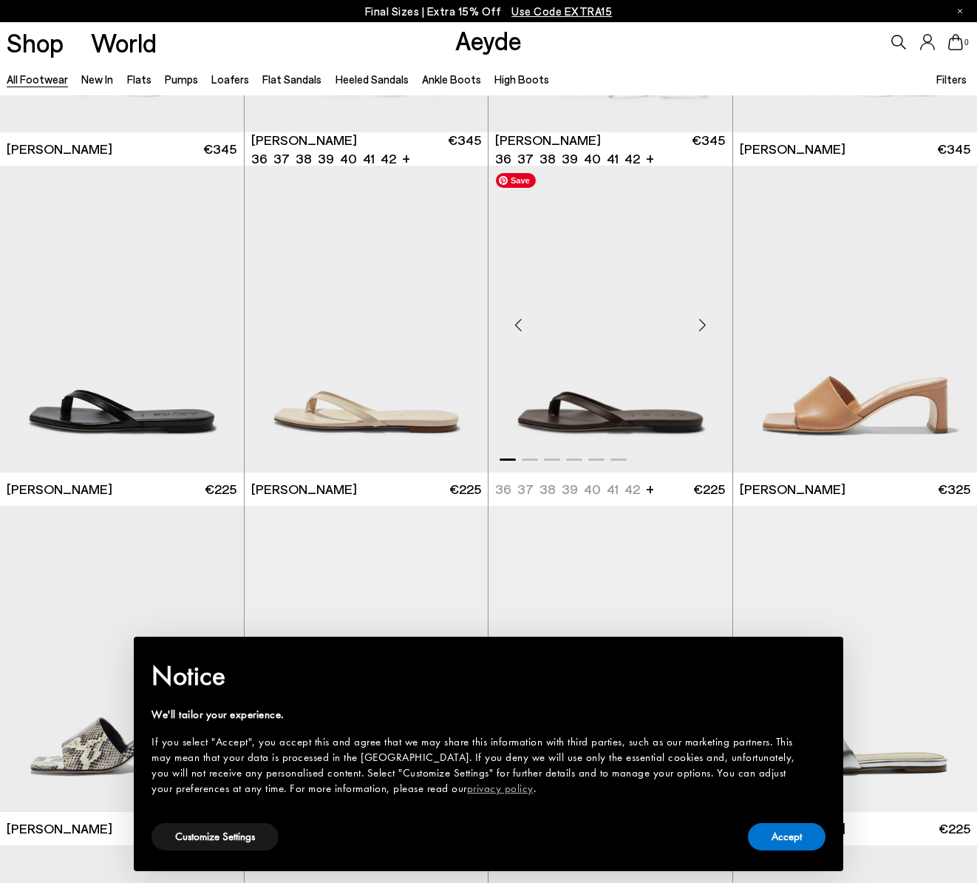
scroll to position [17813, 0]
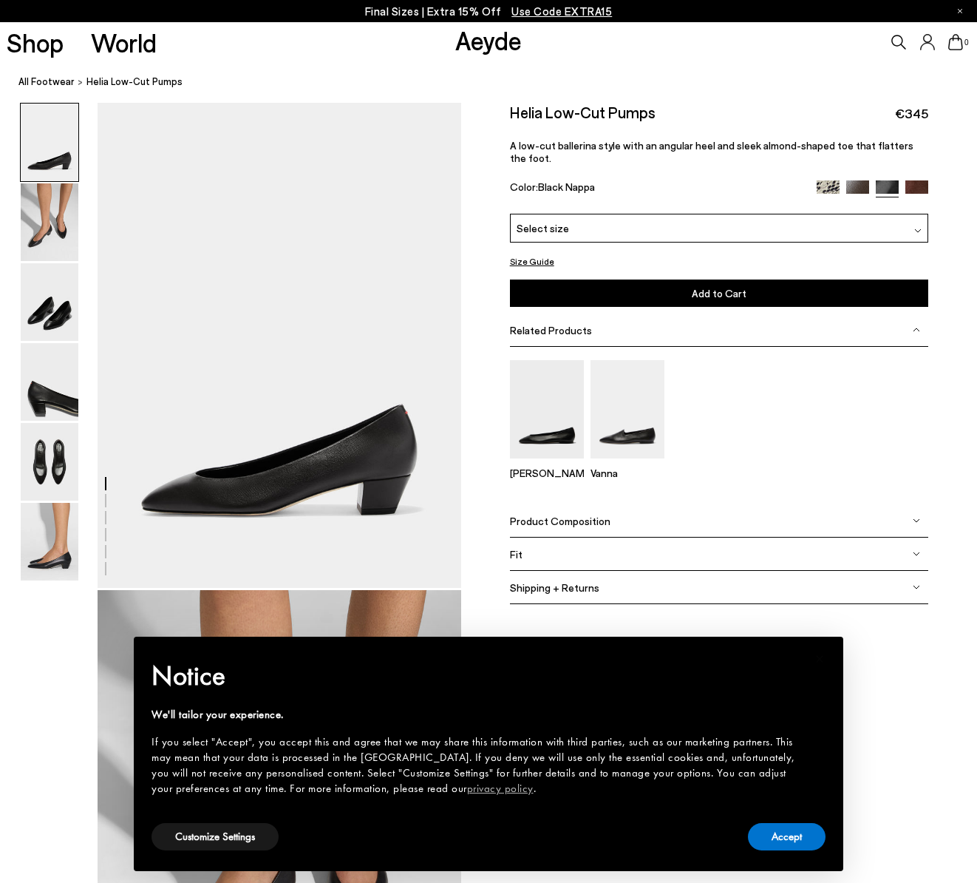
click at [560, 220] on span "Select size" at bounding box center [543, 228] width 52 height 16
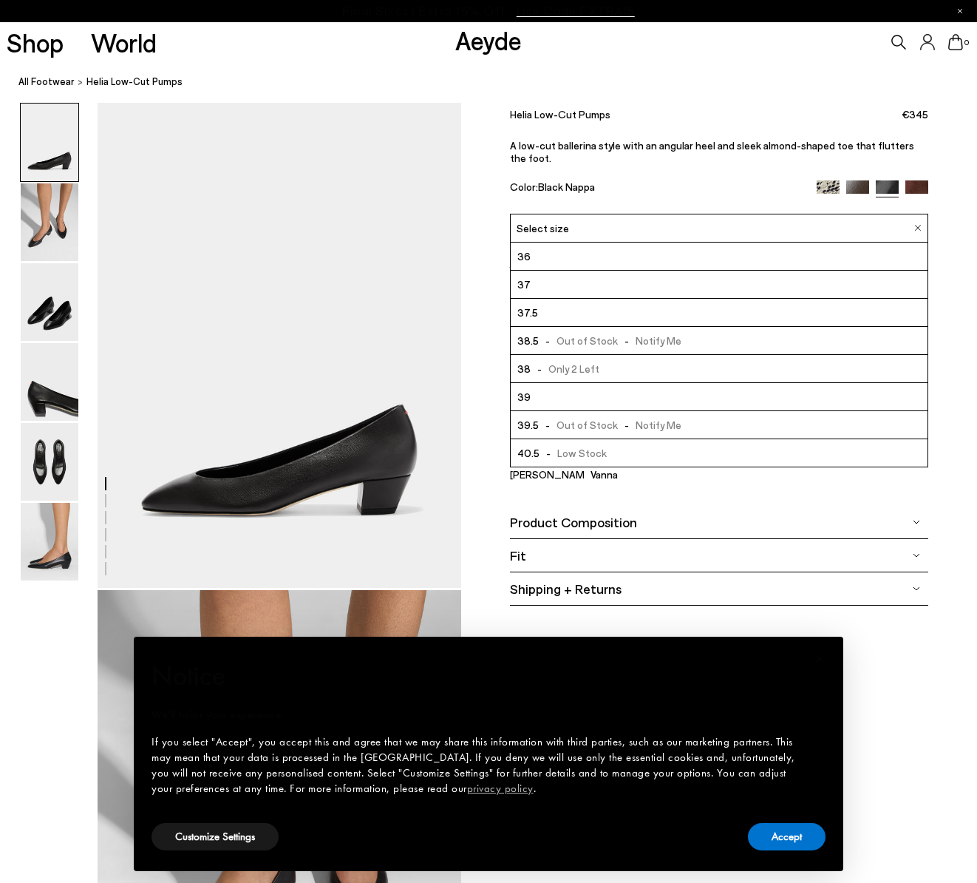
click at [546, 245] on li "36" at bounding box center [719, 256] width 417 height 28
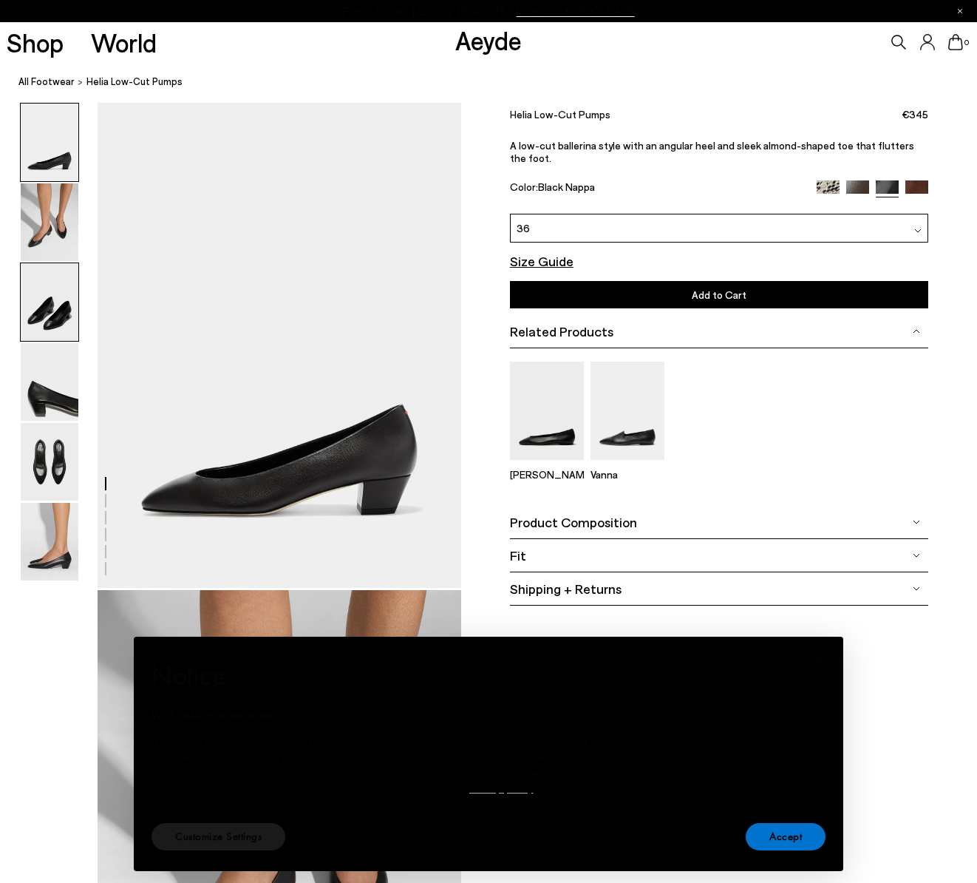
click at [60, 313] on img at bounding box center [50, 302] width 58 height 78
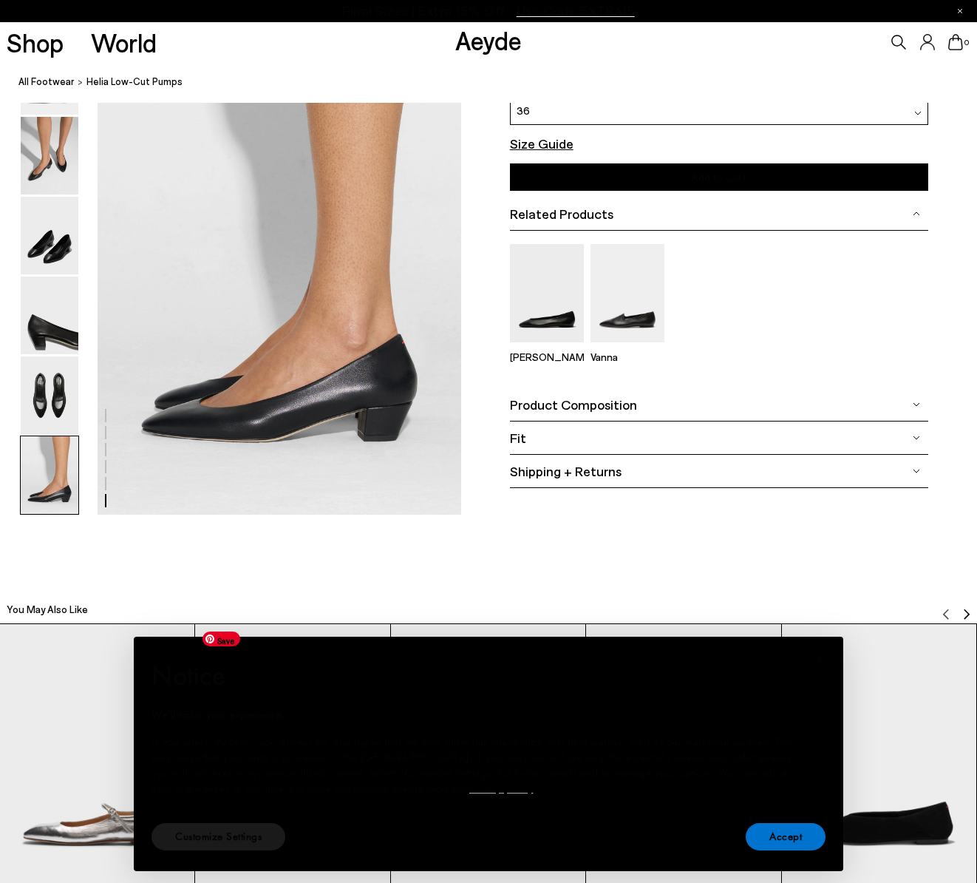
scroll to position [2437, 0]
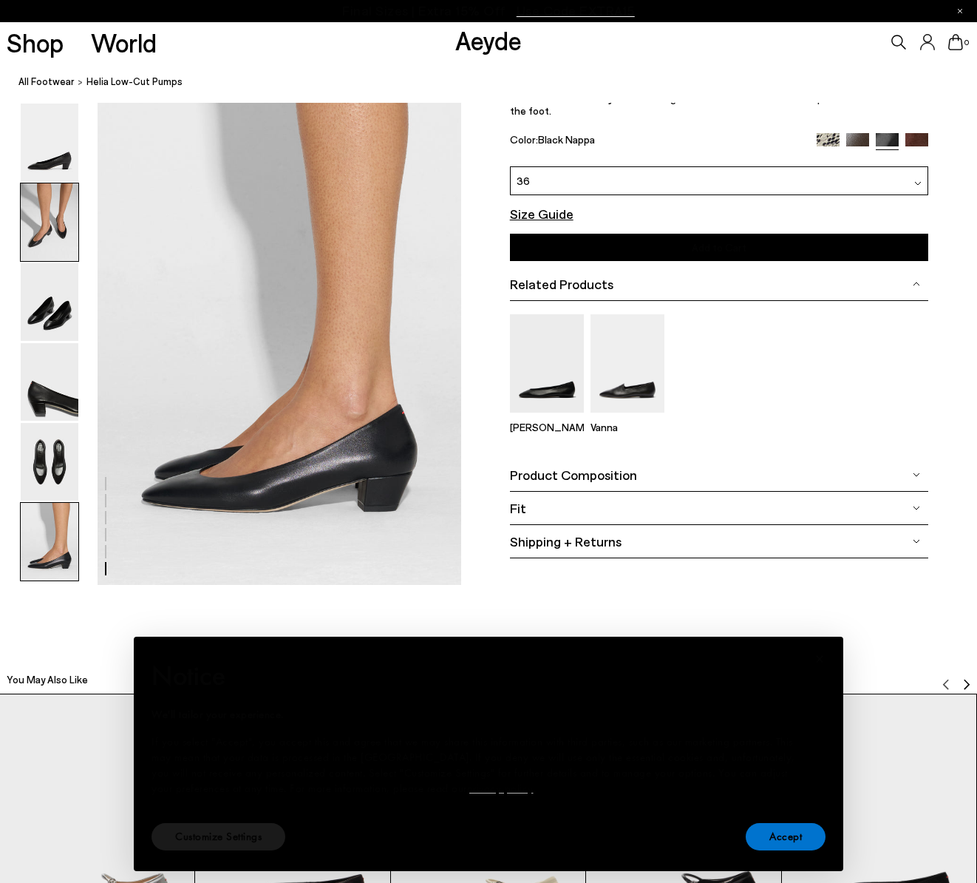
click at [55, 228] on img at bounding box center [50, 222] width 58 height 78
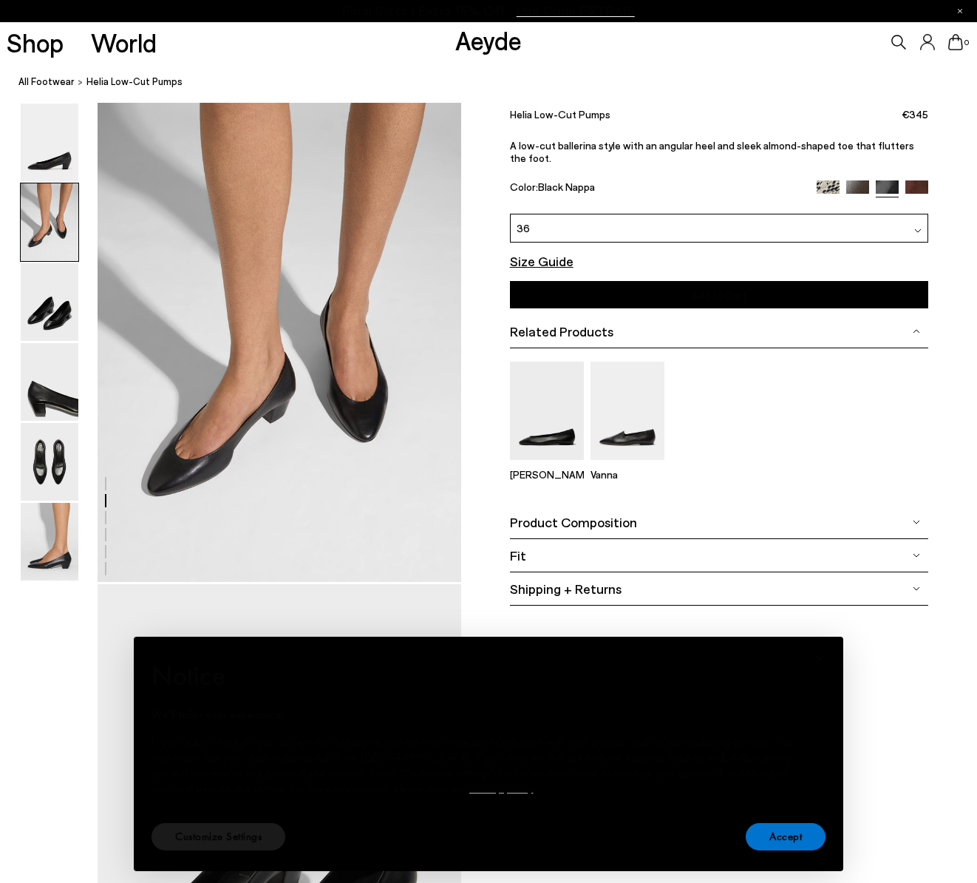
scroll to position [488, 0]
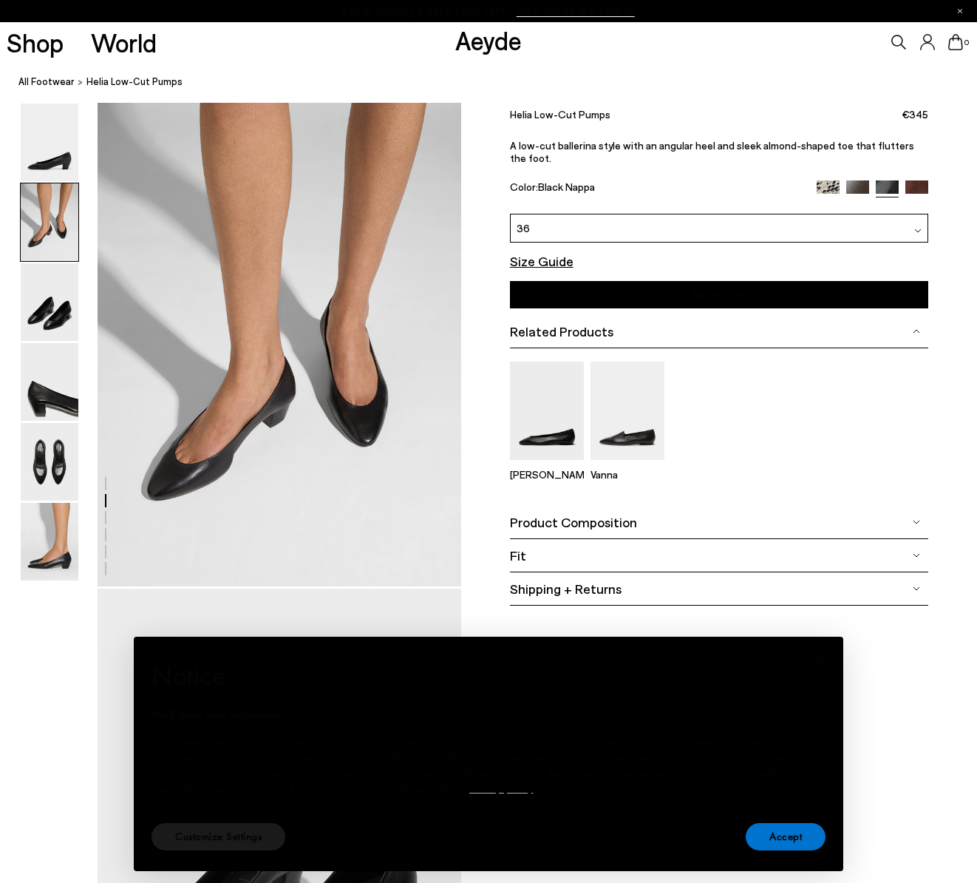
click at [535, 323] on font "Related Products" at bounding box center [561, 331] width 103 height 16
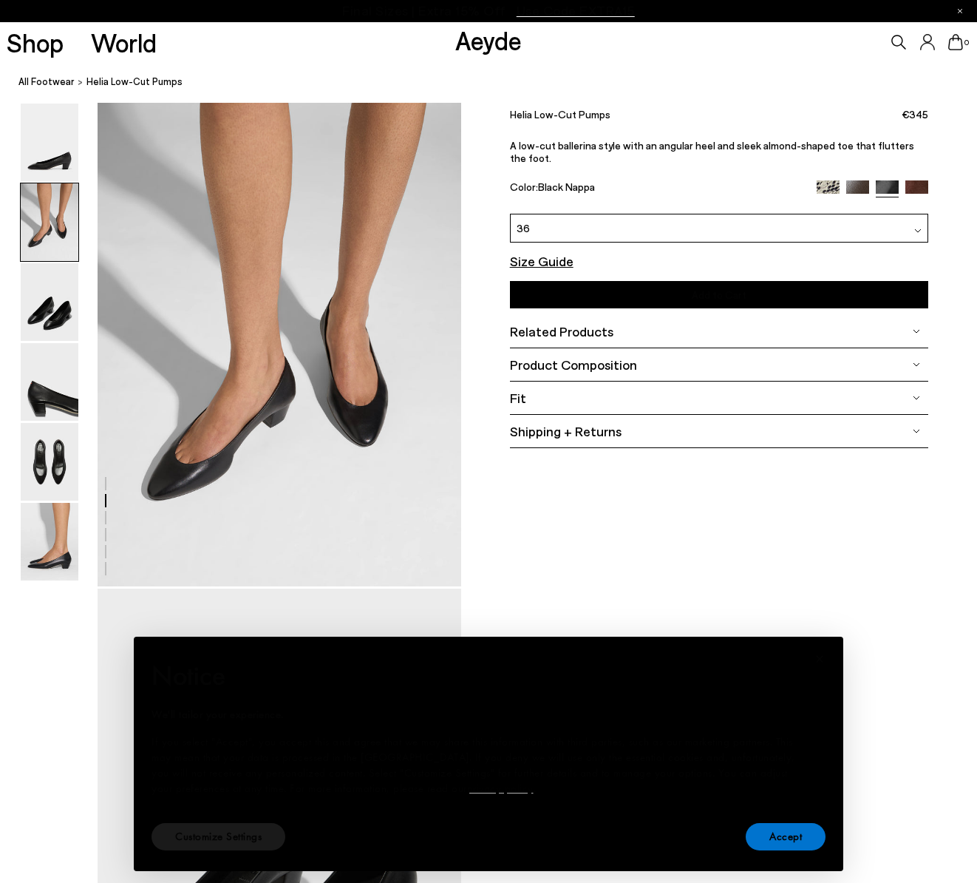
click at [535, 323] on font "Related Products" at bounding box center [561, 331] width 103 height 16
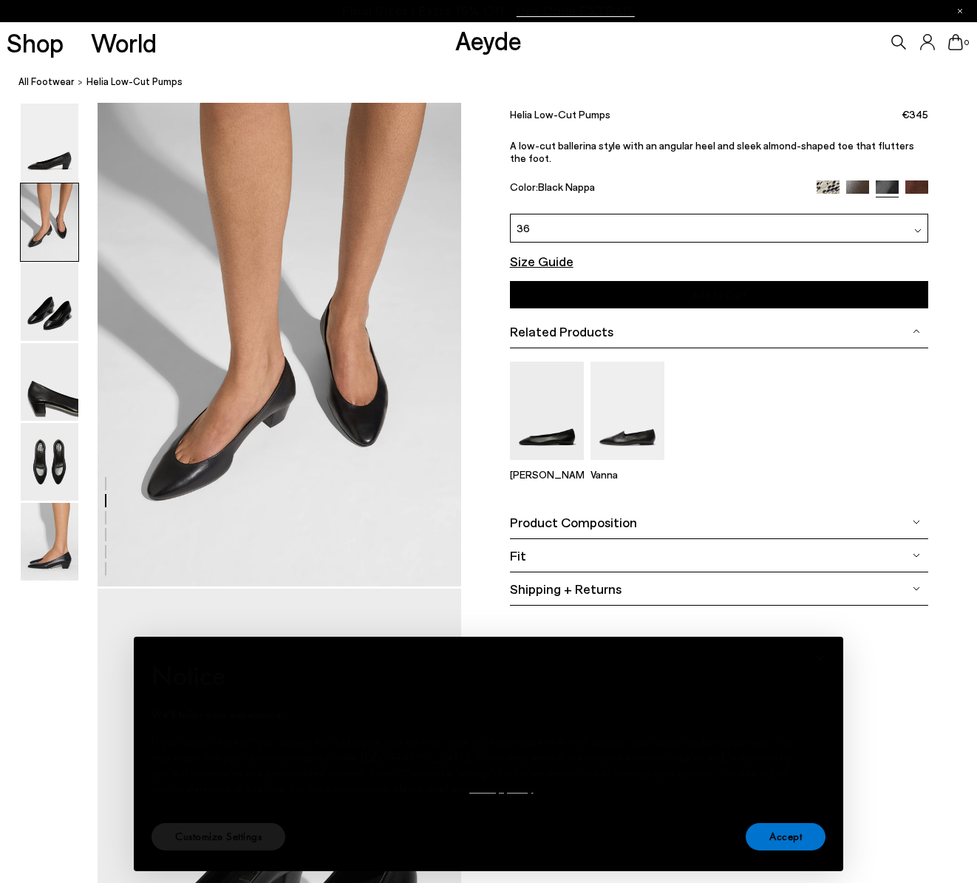
click at [594, 514] on font "Product Composition" at bounding box center [573, 522] width 127 height 16
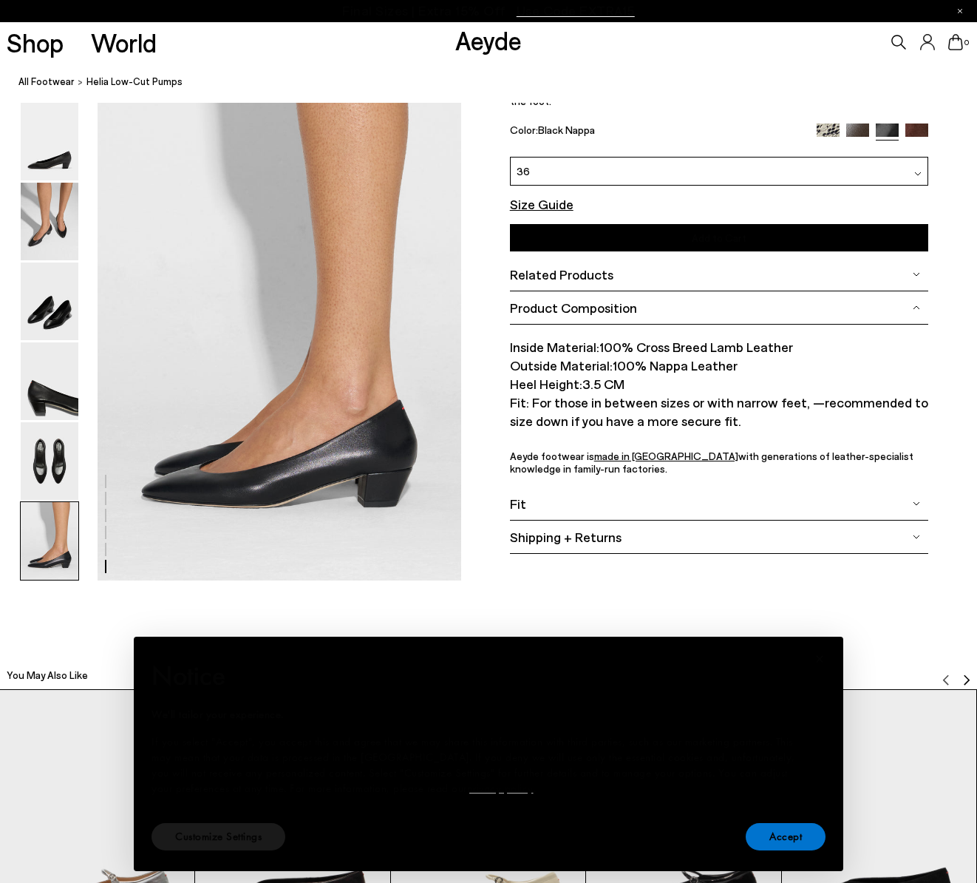
scroll to position [2442, 0]
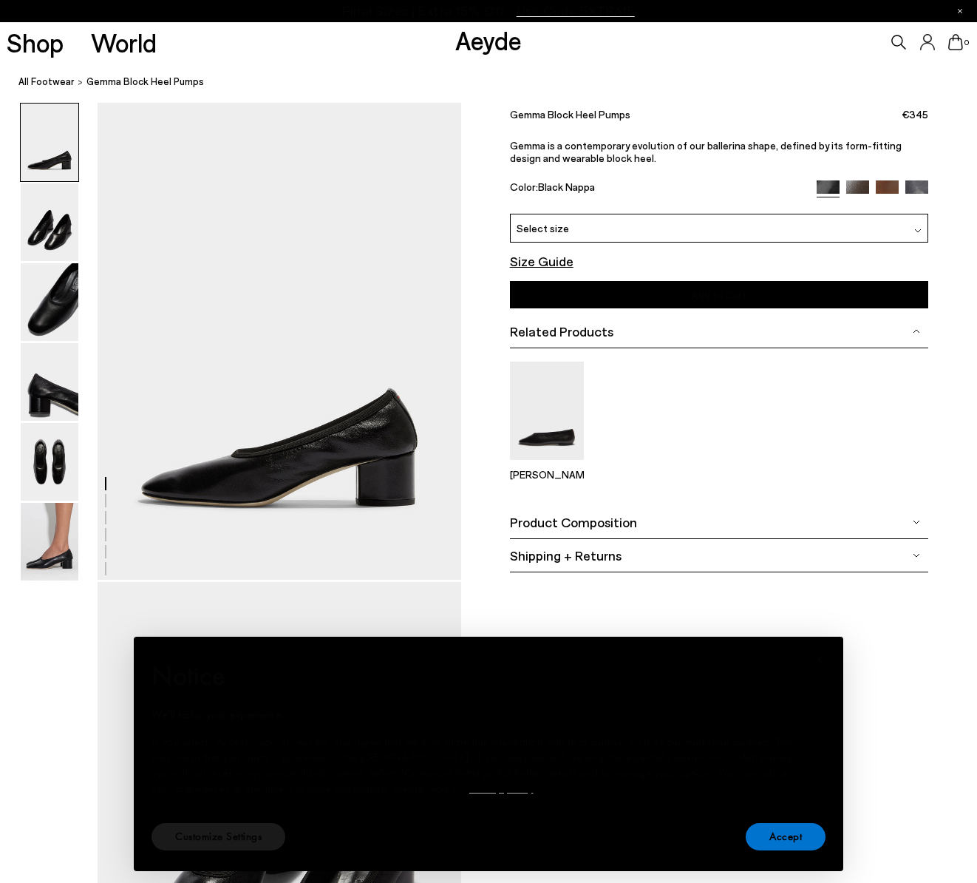
scroll to position [10, 0]
click at [625, 523] on font "Product Composition" at bounding box center [573, 522] width 127 height 16
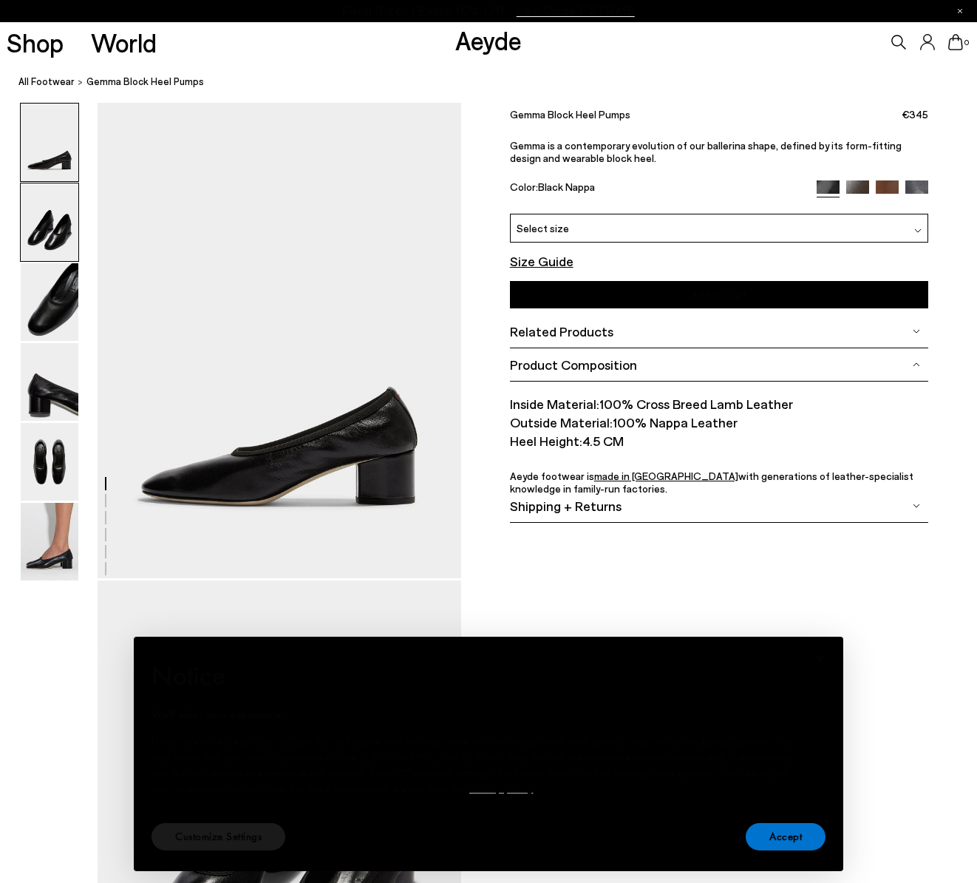
click at [60, 241] on img at bounding box center [50, 222] width 58 height 78
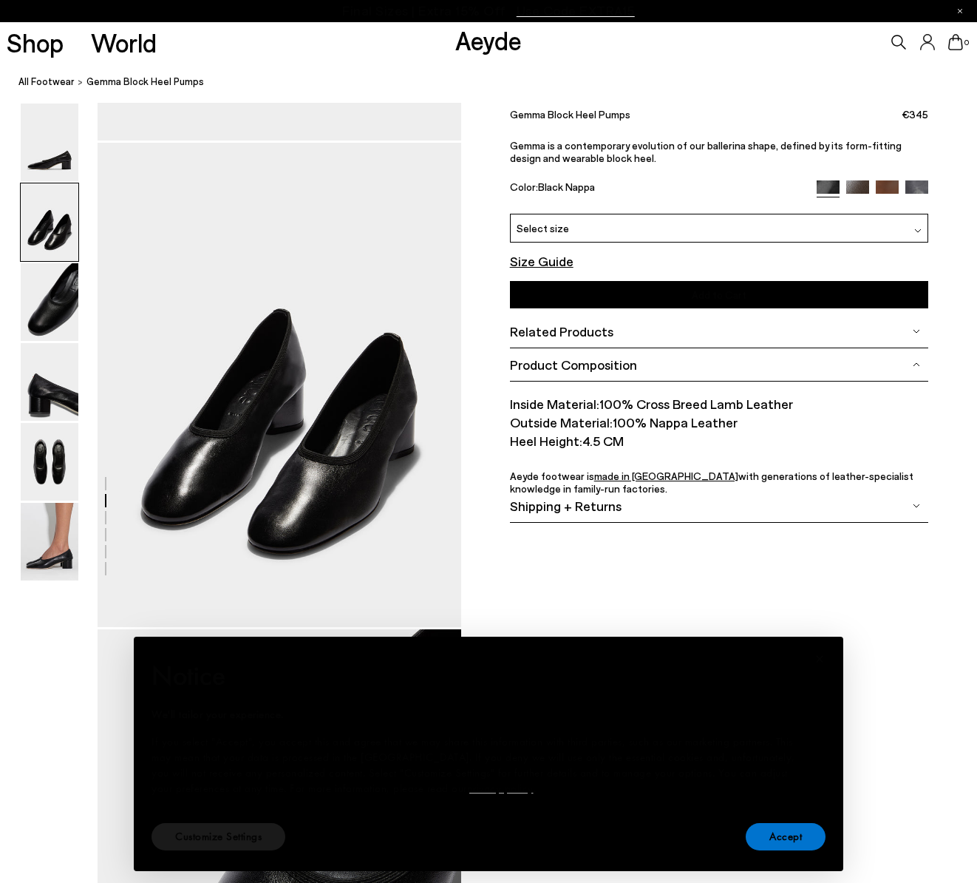
scroll to position [488, 0]
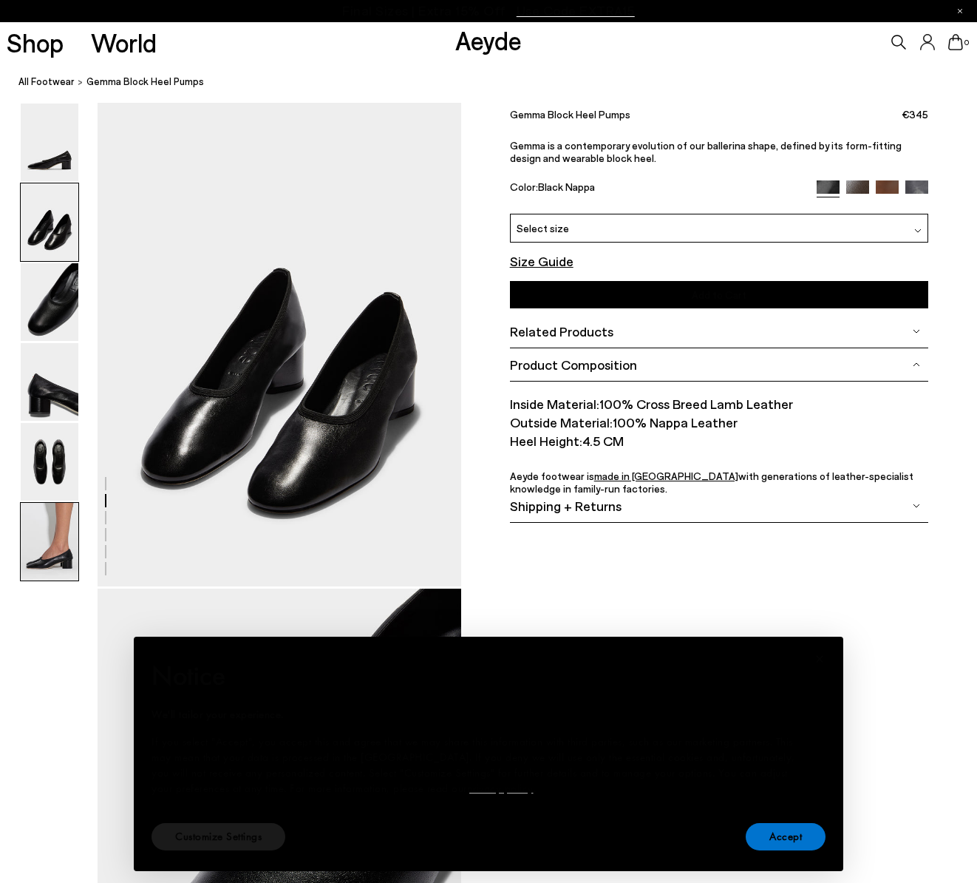
click at [55, 552] on img at bounding box center [50, 542] width 58 height 78
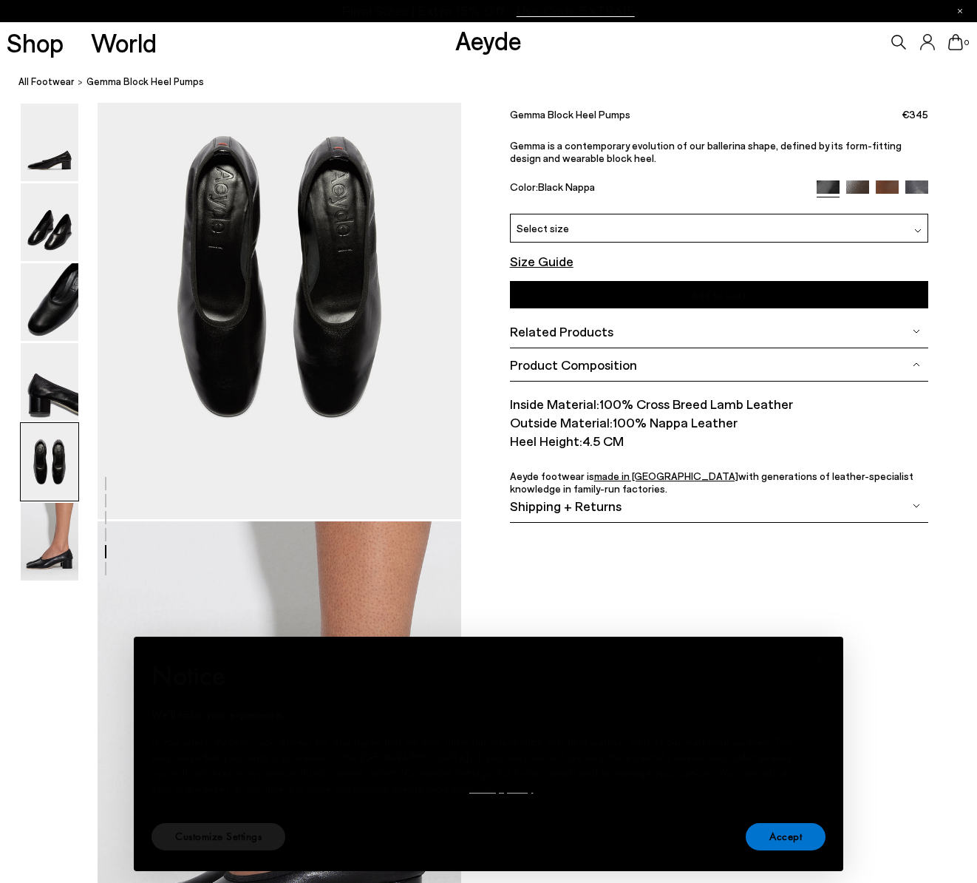
scroll to position [2016, 0]
drag, startPoint x: 639, startPoint y: 117, endPoint x: 510, endPoint y: 119, distance: 128.6
click at [510, 119] on div "Gemma Block Heel Pumps €345" at bounding box center [719, 113] width 418 height 20
copy font "Gemma Block Heel Pumps"
click at [60, 229] on img at bounding box center [50, 222] width 58 height 78
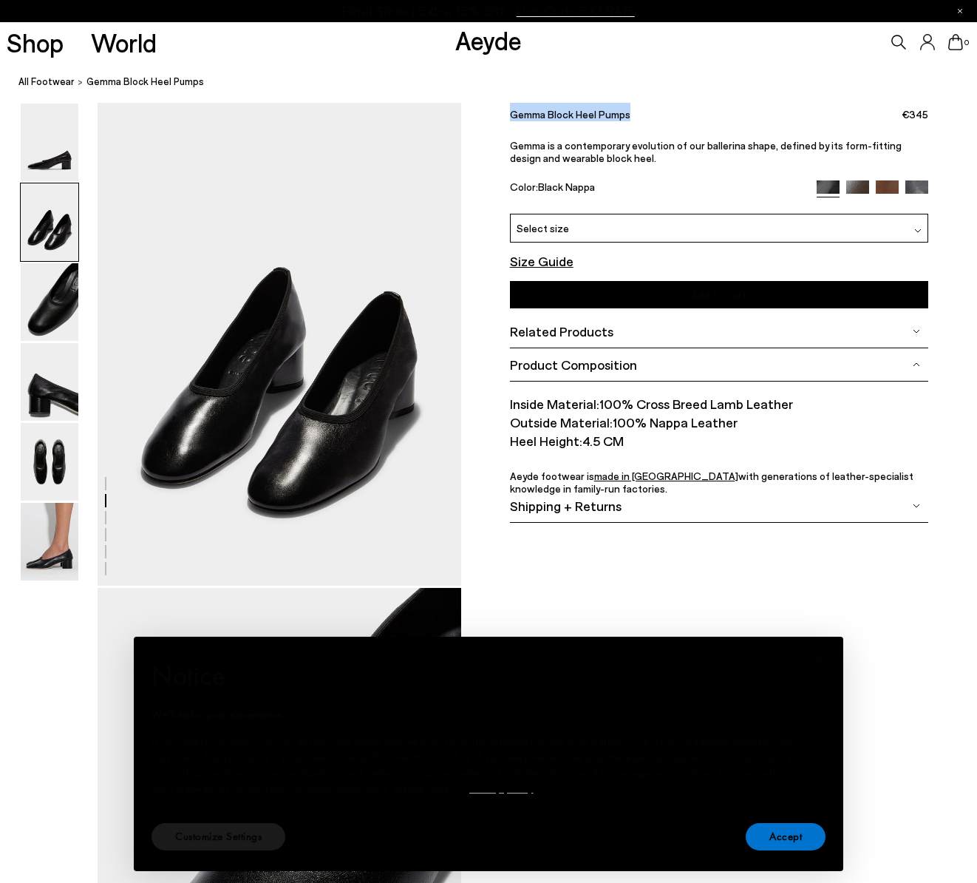
scroll to position [488, 0]
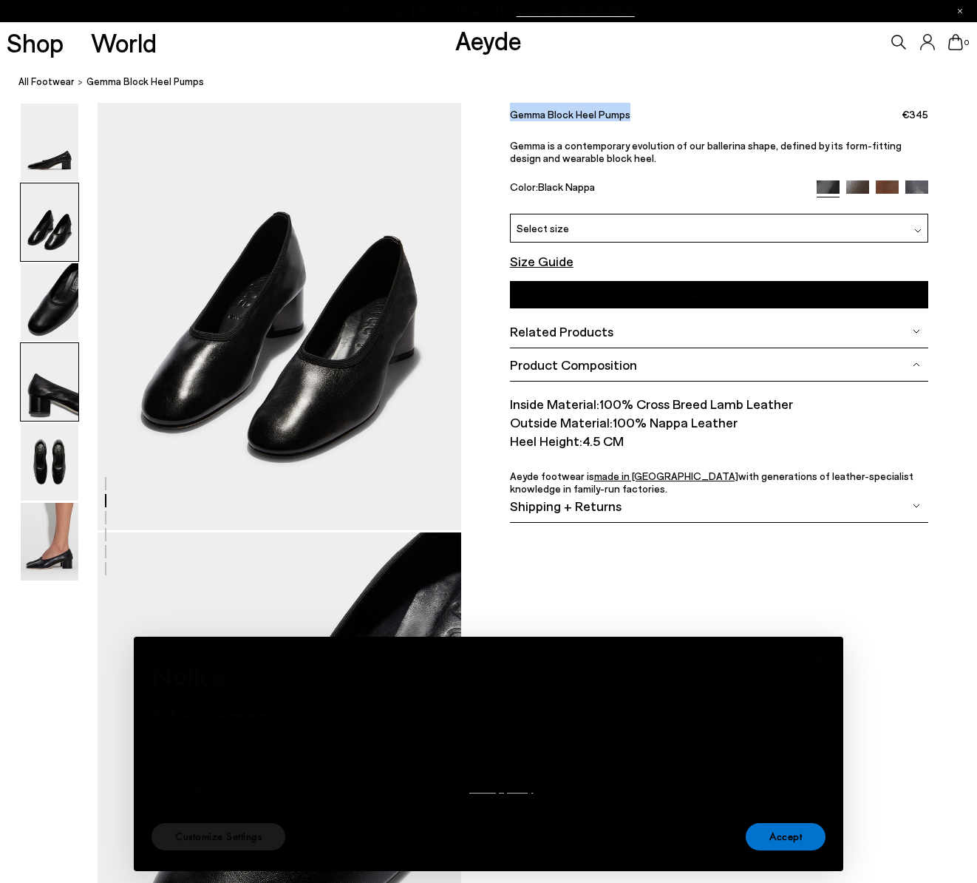
click at [49, 381] on img at bounding box center [50, 382] width 58 height 78
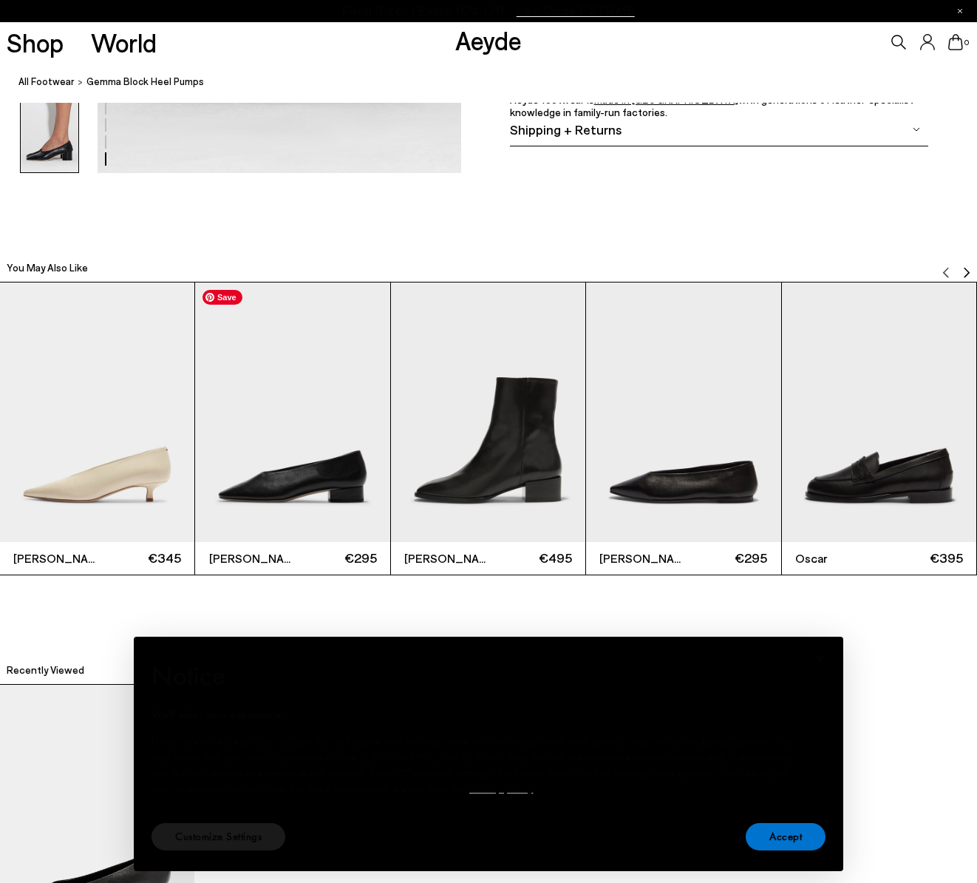
scroll to position [2865, 0]
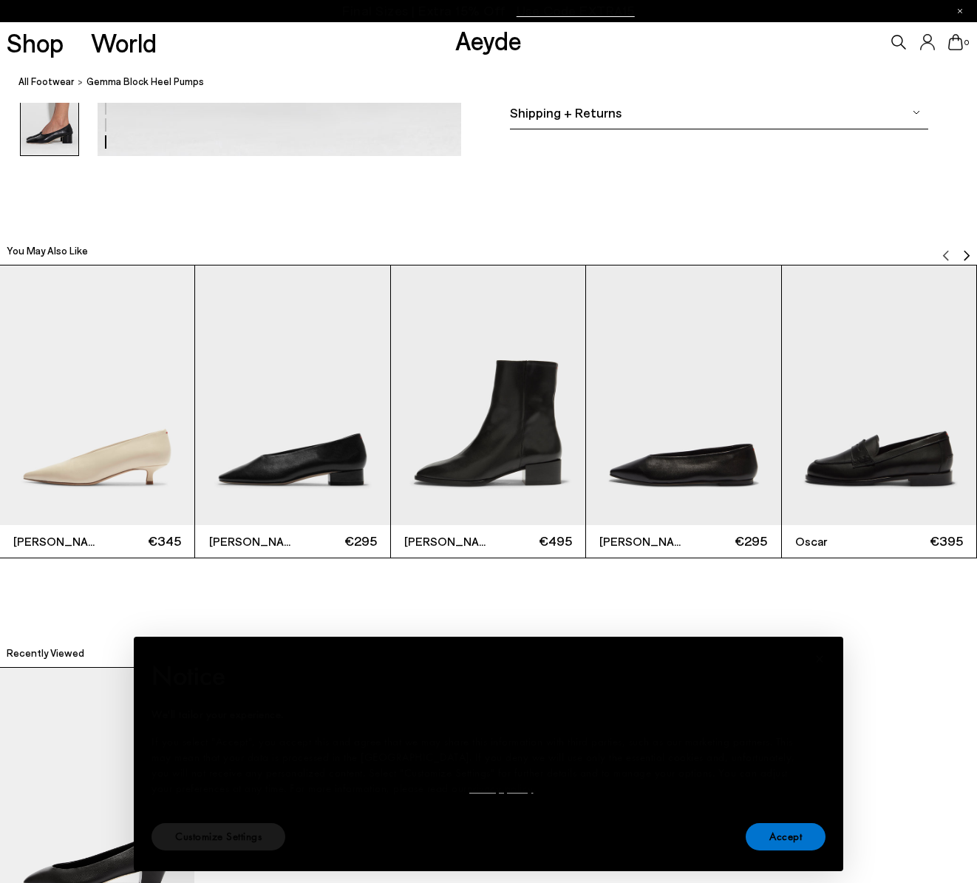
click at [967, 250] on img "Next slide" at bounding box center [967, 256] width 12 height 12
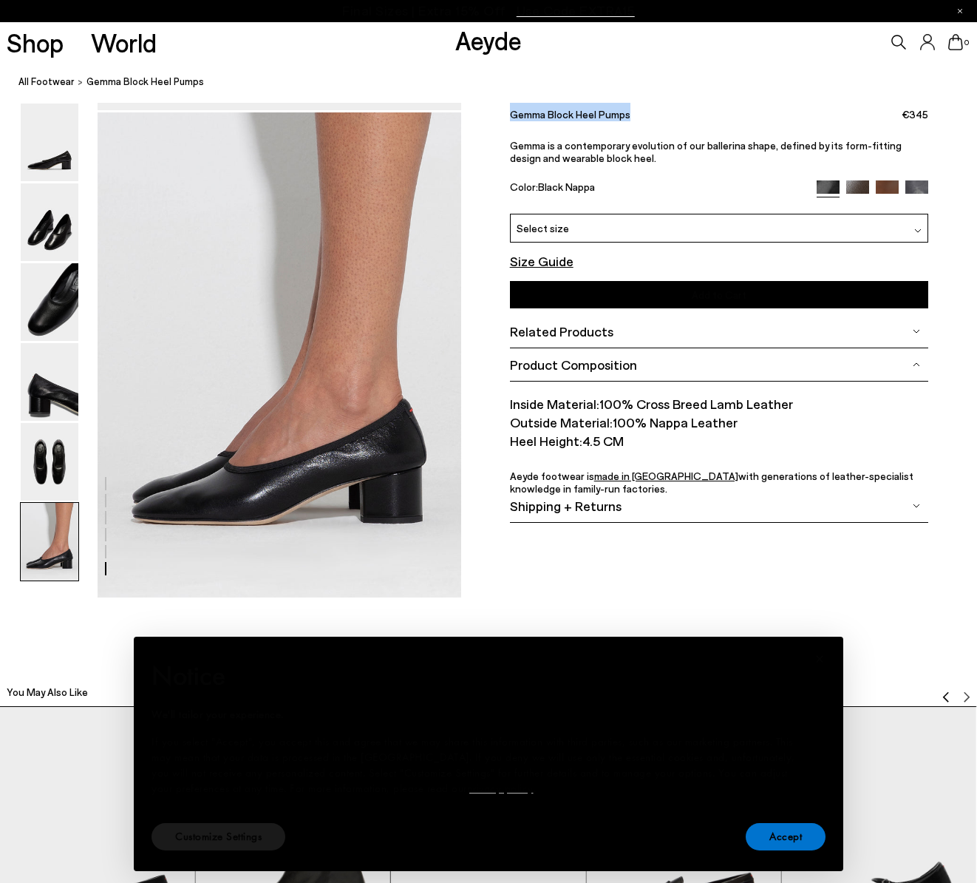
scroll to position [2370, 0]
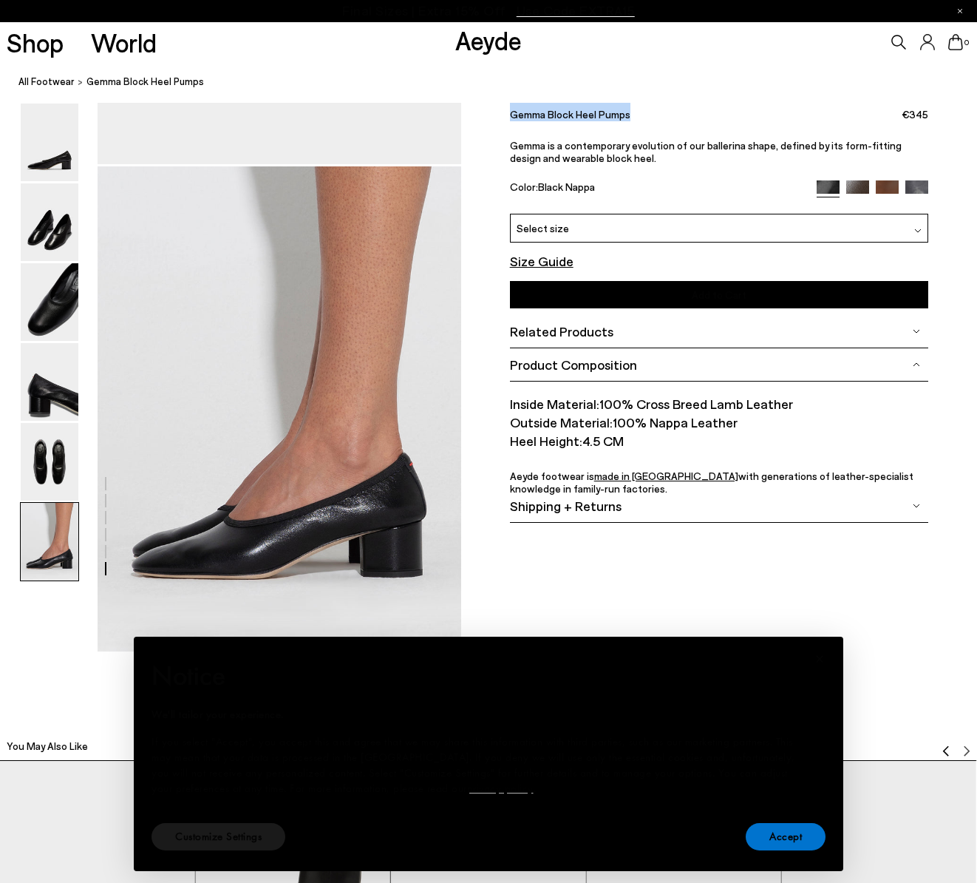
copy font "Gemma Block Heel Pumps"
